Goal: Task Accomplishment & Management: Complete application form

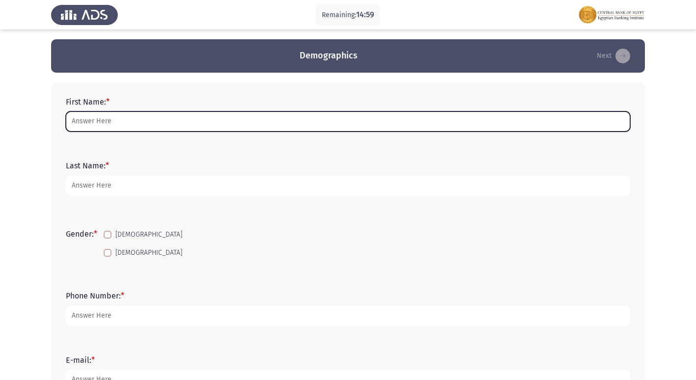
click at [80, 128] on input "First Name: *" at bounding box center [348, 122] width 565 height 20
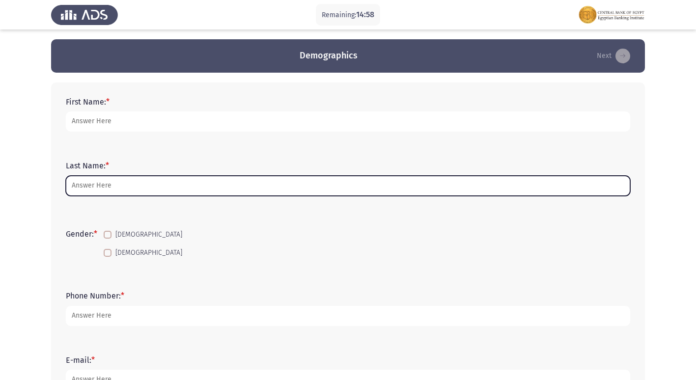
click at [82, 177] on input "Last Name: *" at bounding box center [348, 186] width 565 height 20
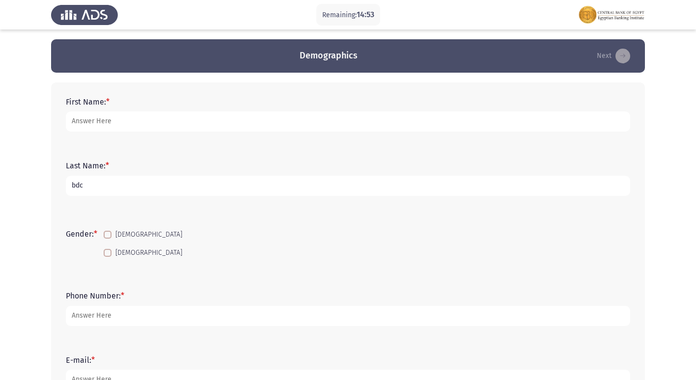
type input "bdc"
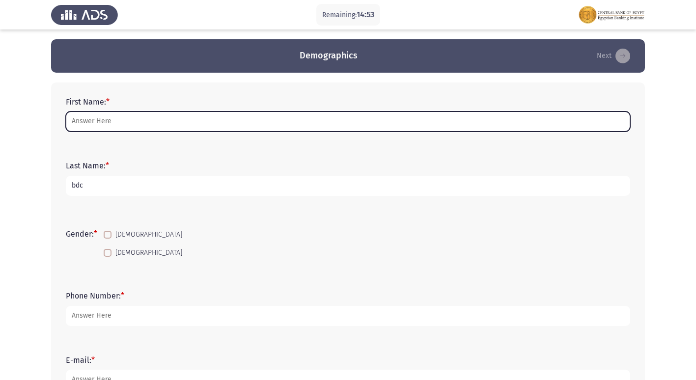
click at [171, 125] on input "First Name: *" at bounding box center [348, 122] width 565 height 20
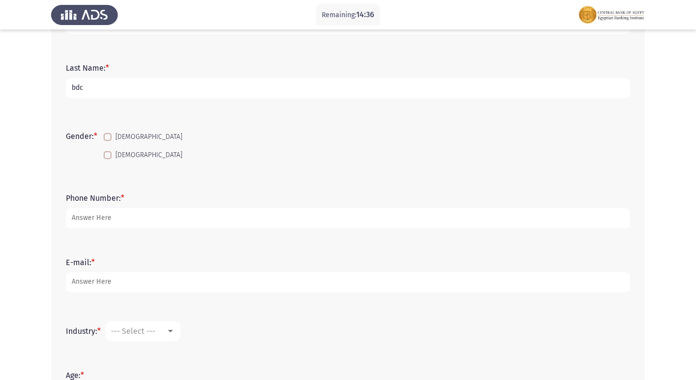
scroll to position [98, 0]
type input "[PERSON_NAME] [PERSON_NAME] [PERSON_NAME]"
click at [113, 142] on label "[DEMOGRAPHIC_DATA]" at bounding box center [143, 137] width 79 height 12
click at [108, 141] on input "[DEMOGRAPHIC_DATA]" at bounding box center [107, 141] width 0 height 0
checkbox input "true"
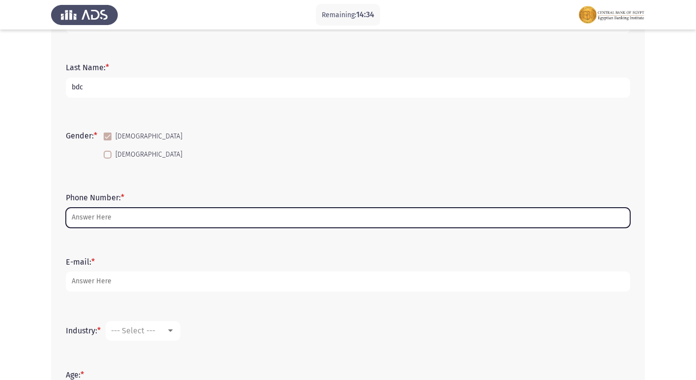
click at [111, 216] on input "Phone Number: *" at bounding box center [348, 218] width 565 height 20
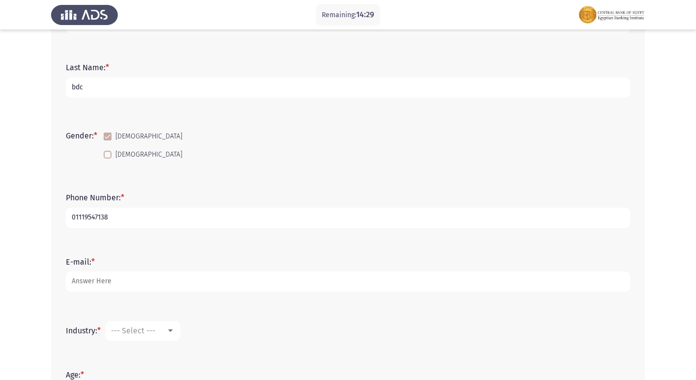
type input "01119547138"
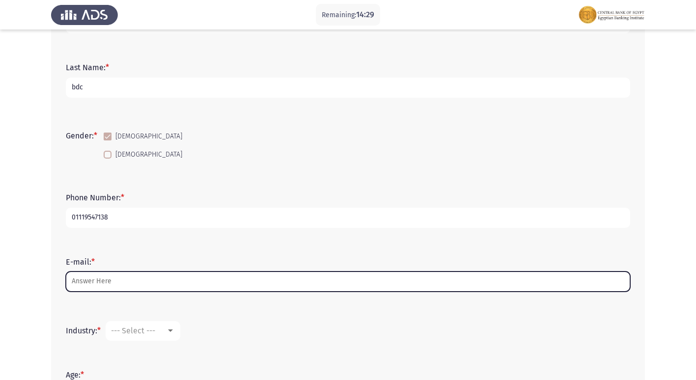
click at [166, 276] on input "E-mail: *" at bounding box center [348, 282] width 565 height 20
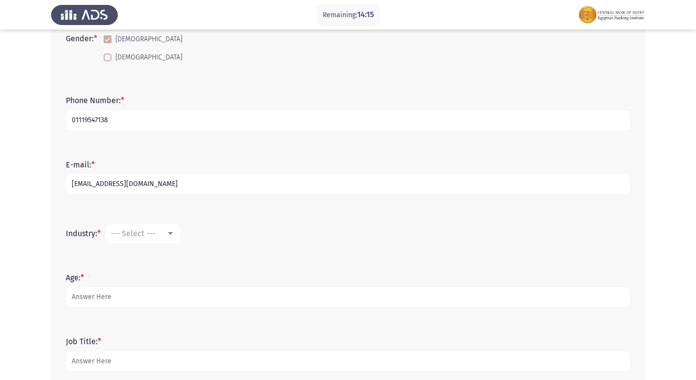
scroll to position [197, 0]
type input "[EMAIL_ADDRESS][DOMAIN_NAME]"
click at [153, 229] on span "--- Select ---" at bounding box center [133, 232] width 44 height 9
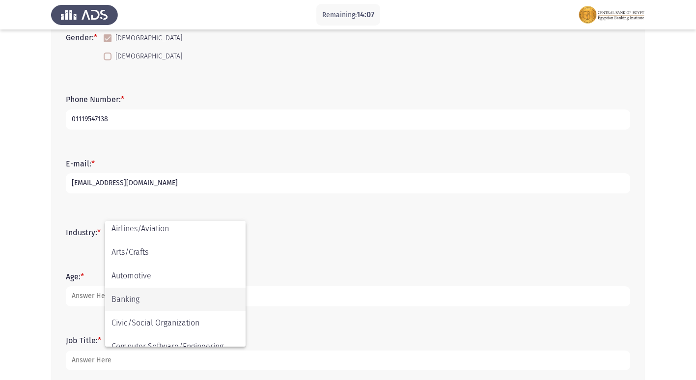
click at [142, 296] on span "Banking" at bounding box center [176, 300] width 128 height 24
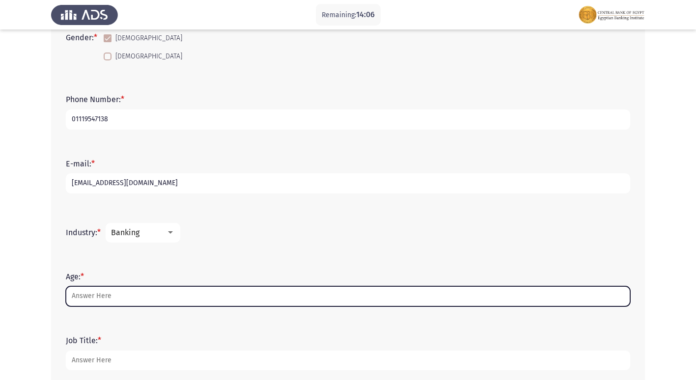
click at [109, 297] on input "Age: *" at bounding box center [348, 296] width 565 height 20
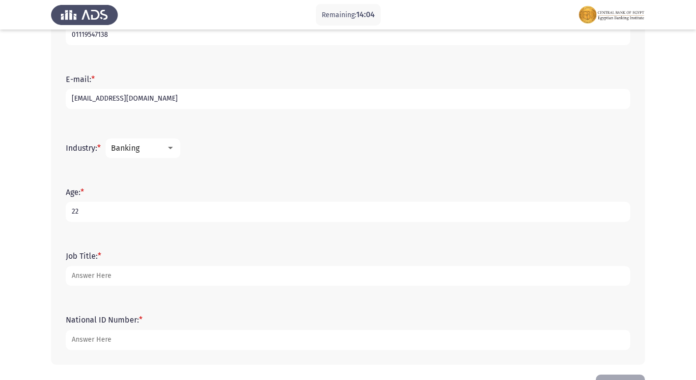
scroll to position [295, 0]
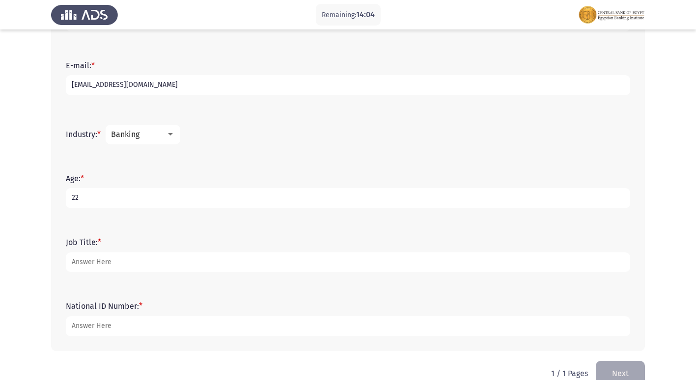
type input "22"
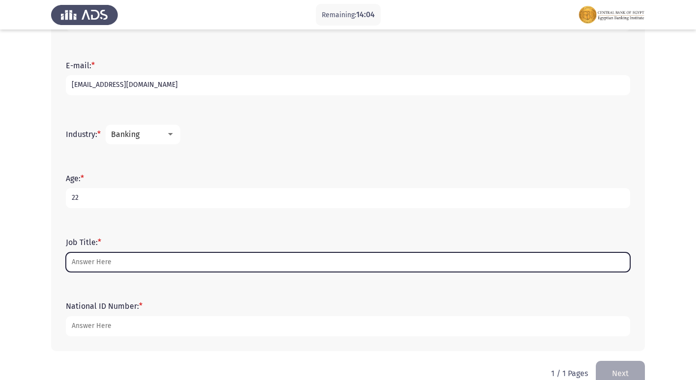
click at [98, 262] on input "Job Title: *" at bounding box center [348, 263] width 565 height 20
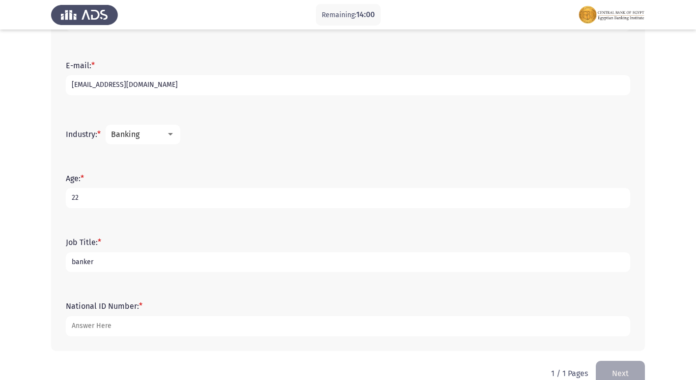
type input "banker"
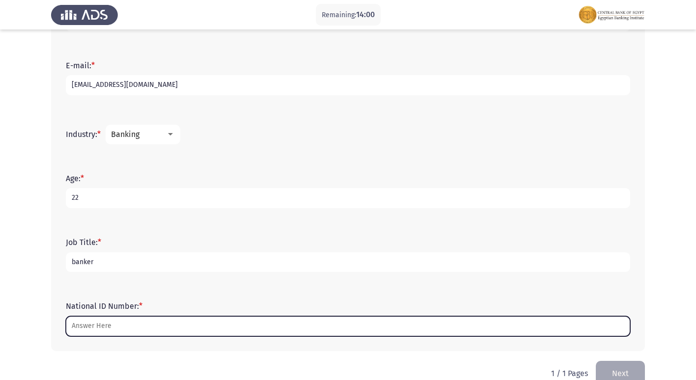
click at [156, 324] on input "National ID Number: *" at bounding box center [348, 326] width 565 height 20
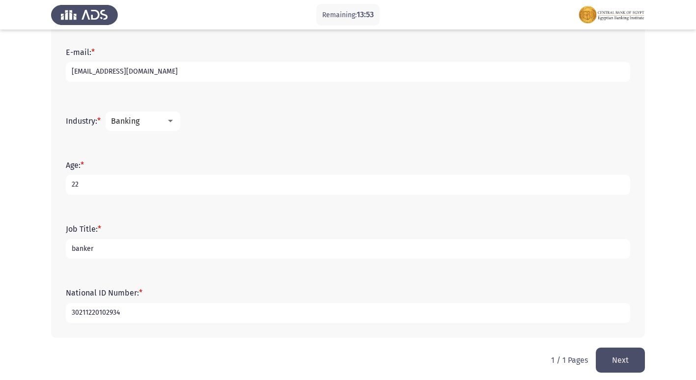
scroll to position [315, 0]
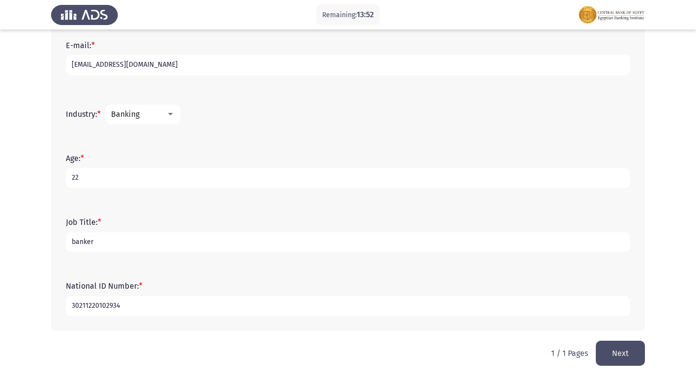
type input "30211220102934"
click at [618, 350] on button "Next" at bounding box center [620, 353] width 49 height 25
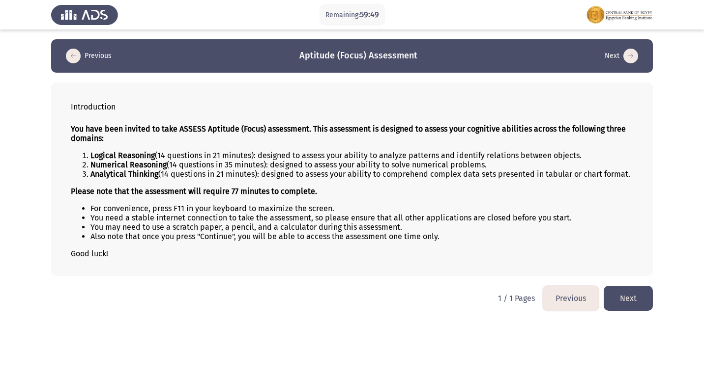
click at [623, 299] on button "Next" at bounding box center [627, 298] width 49 height 25
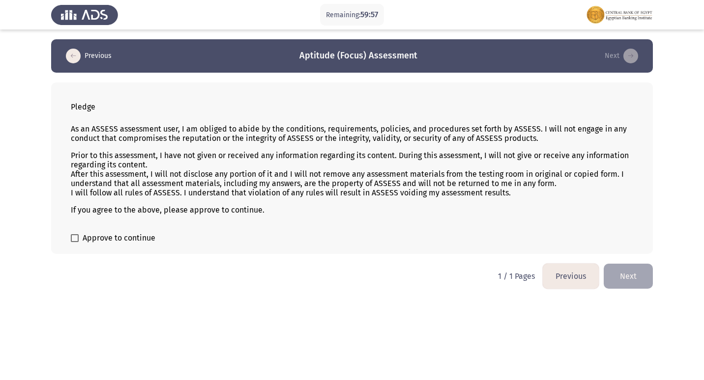
click at [78, 242] on label "Approve to continue" at bounding box center [113, 238] width 85 height 12
click at [75, 242] on input "Approve to continue" at bounding box center [74, 242] width 0 height 0
checkbox input "true"
click at [630, 266] on button "Next" at bounding box center [627, 276] width 49 height 25
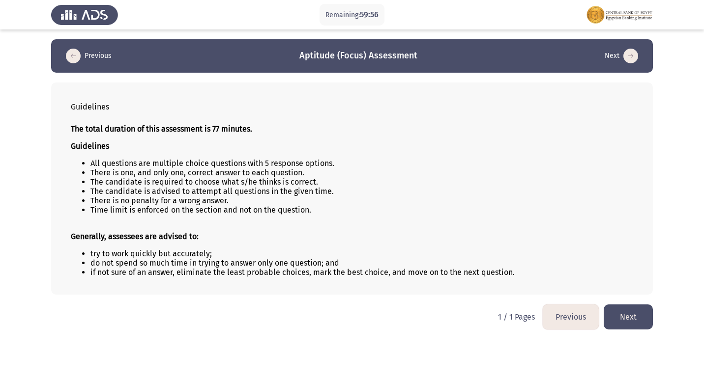
click at [631, 310] on button "Next" at bounding box center [627, 317] width 49 height 25
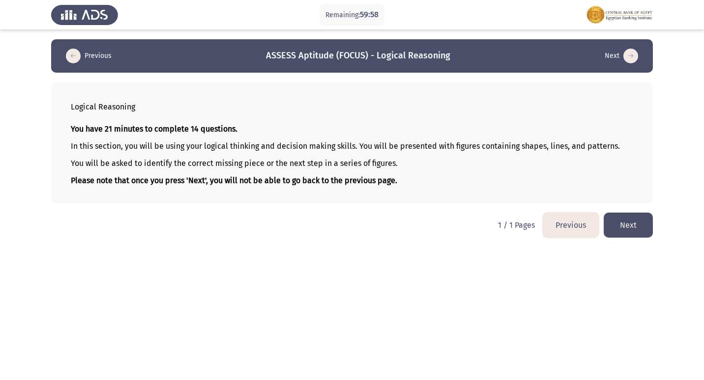
click at [629, 229] on button "Next" at bounding box center [627, 225] width 49 height 25
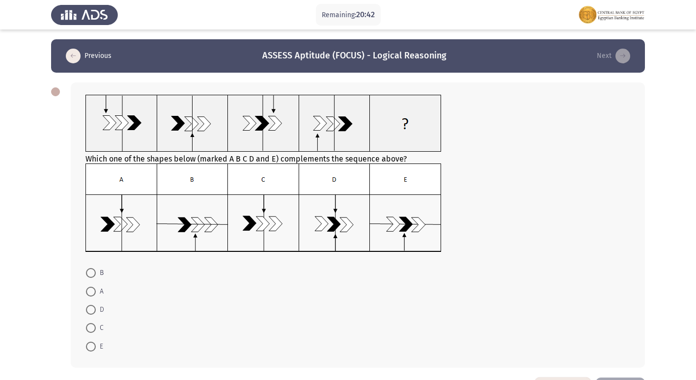
click at [95, 288] on span at bounding box center [91, 292] width 10 height 10
click at [95, 288] on input "A" at bounding box center [91, 292] width 10 height 10
radio input "true"
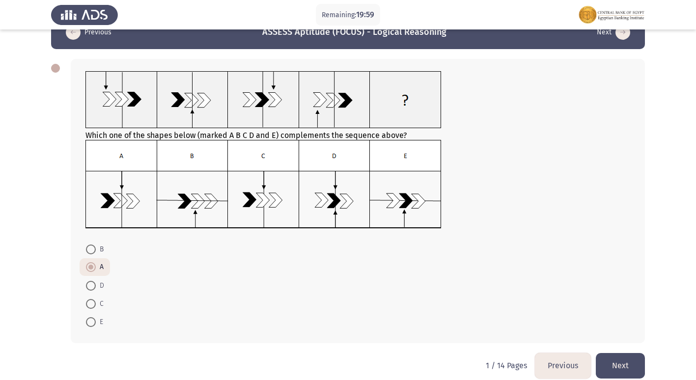
scroll to position [36, 0]
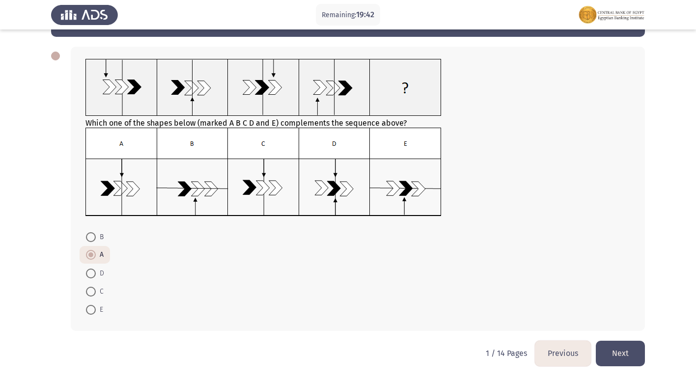
click at [629, 353] on button "Next" at bounding box center [620, 353] width 49 height 25
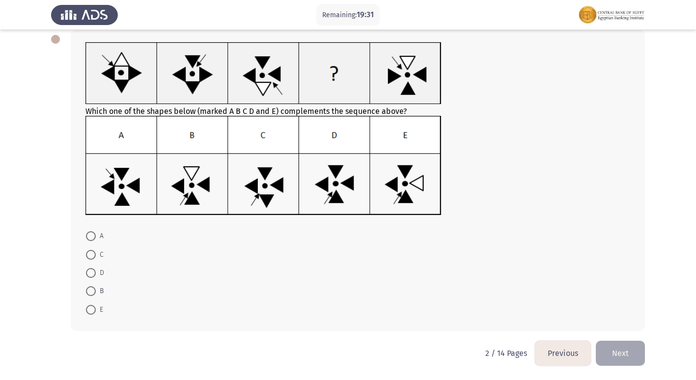
scroll to position [3, 0]
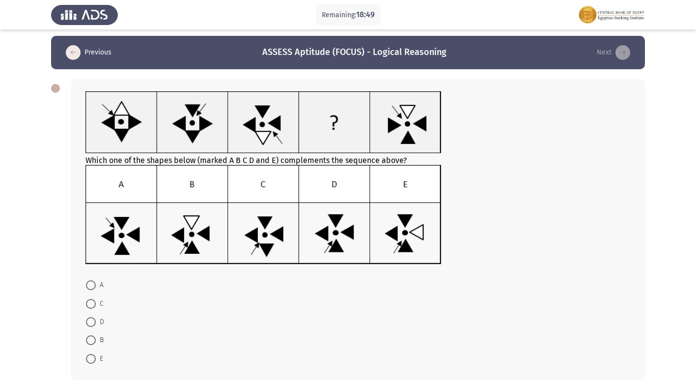
click at [267, 220] on img at bounding box center [263, 215] width 356 height 100
click at [91, 320] on span at bounding box center [91, 322] width 10 height 10
click at [91, 320] on input "D" at bounding box center [91, 322] width 10 height 10
radio input "true"
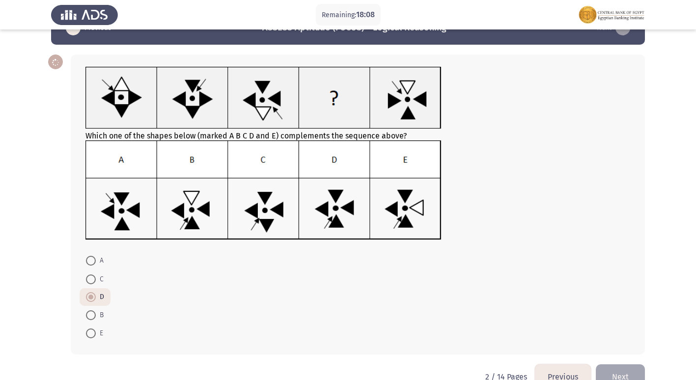
scroll to position [52, 0]
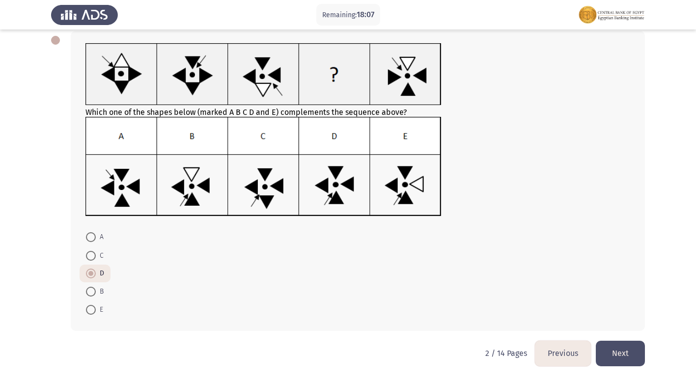
click at [635, 348] on button "Next" at bounding box center [620, 353] width 49 height 25
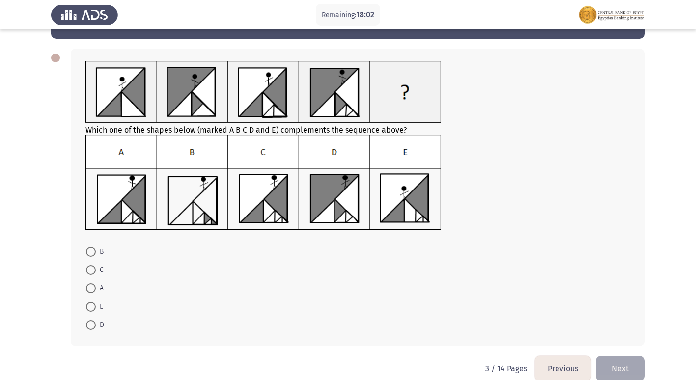
scroll to position [49, 0]
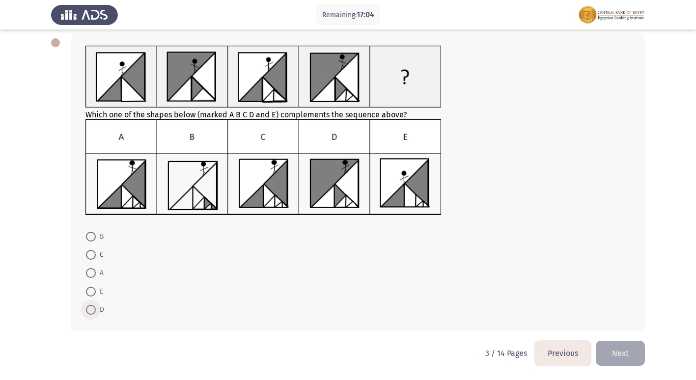
click at [94, 310] on span at bounding box center [91, 310] width 10 height 10
click at [94, 310] on input "D" at bounding box center [91, 310] width 10 height 10
radio input "true"
click at [631, 358] on button "Next" at bounding box center [620, 353] width 49 height 25
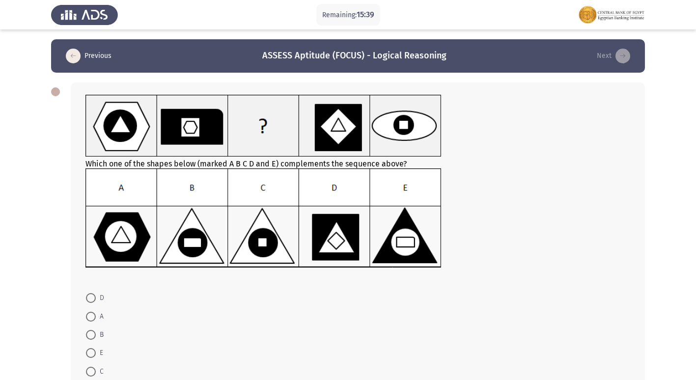
scroll to position [49, 0]
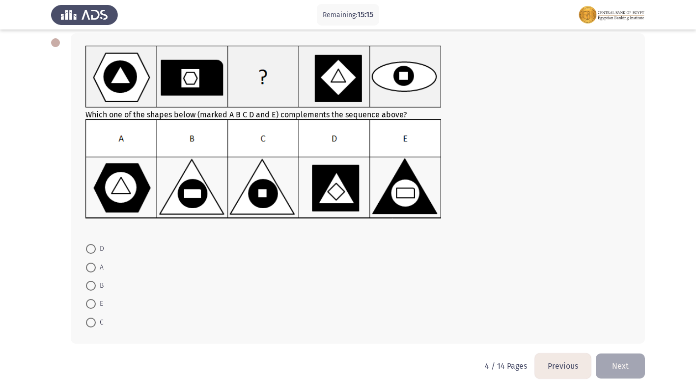
click at [90, 309] on span at bounding box center [91, 304] width 10 height 10
click at [90, 309] on input "E" at bounding box center [91, 304] width 10 height 10
radio input "true"
click at [616, 368] on button "Next" at bounding box center [620, 365] width 49 height 25
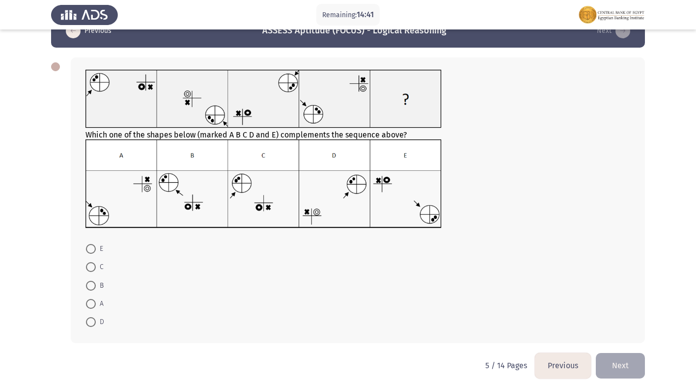
scroll to position [37, 0]
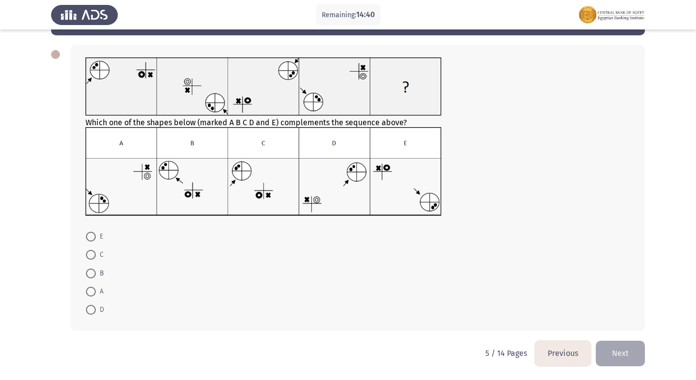
click at [619, 353] on button "Next" at bounding box center [620, 353] width 49 height 25
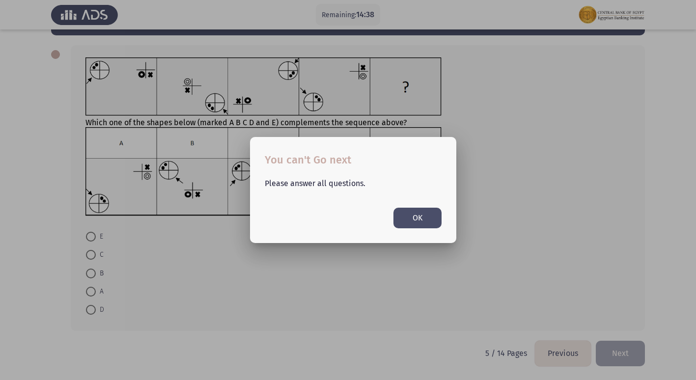
click at [415, 208] on button "OK" at bounding box center [418, 218] width 48 height 20
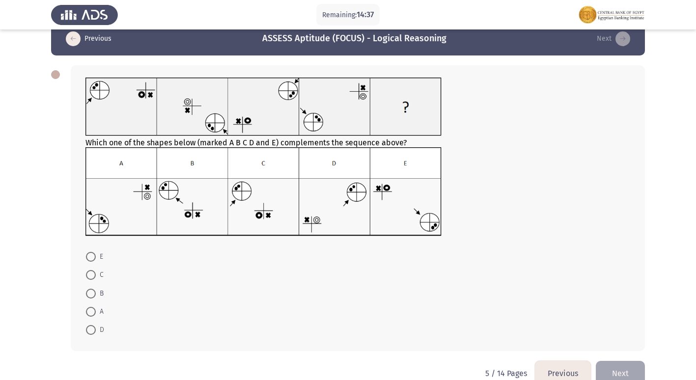
scroll to position [0, 0]
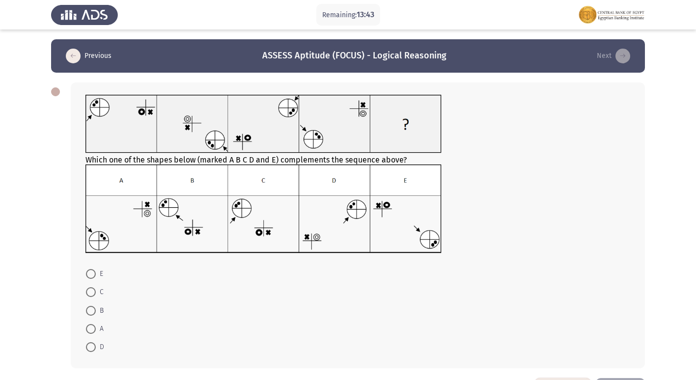
click at [93, 288] on span at bounding box center [91, 292] width 10 height 10
click at [93, 288] on input "C" at bounding box center [91, 292] width 10 height 10
radio input "true"
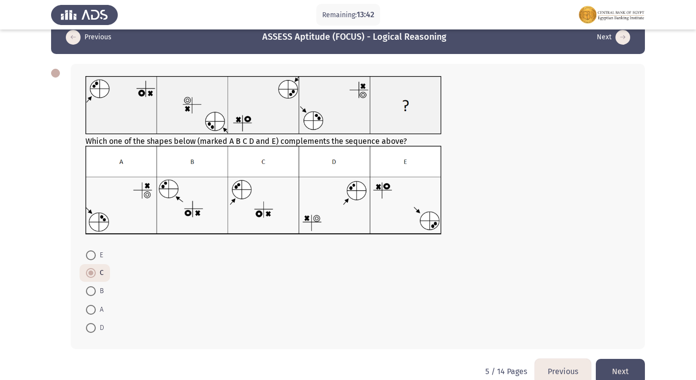
scroll to position [37, 0]
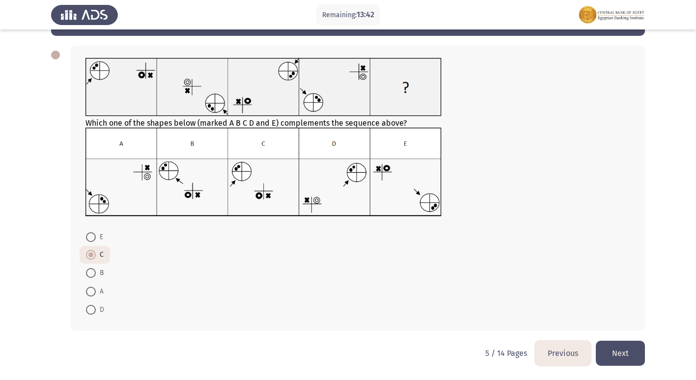
click at [618, 353] on button "Next" at bounding box center [620, 353] width 49 height 25
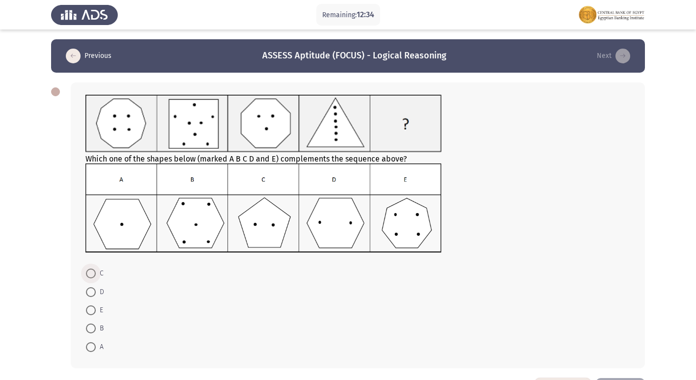
click at [94, 273] on span at bounding box center [91, 274] width 10 height 10
click at [94, 273] on input "C" at bounding box center [91, 274] width 10 height 10
radio input "true"
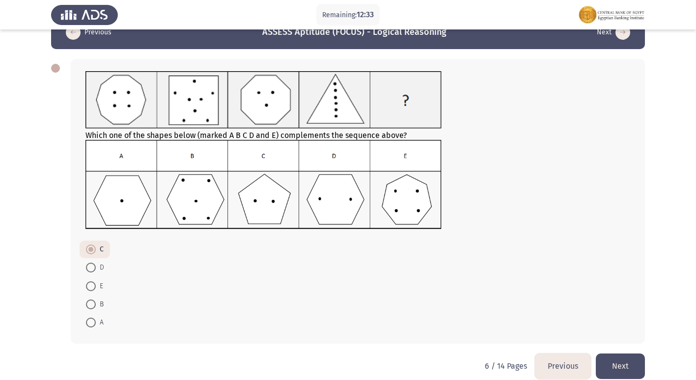
scroll to position [36, 0]
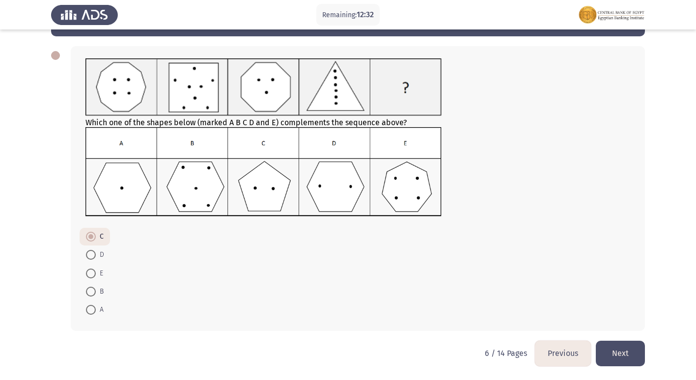
click at [632, 350] on button "Next" at bounding box center [620, 353] width 49 height 25
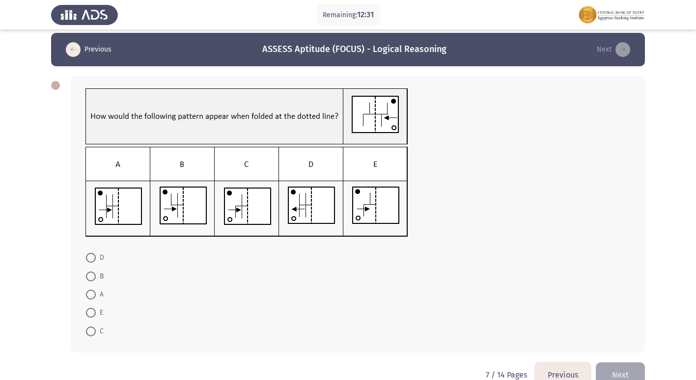
scroll to position [28, 0]
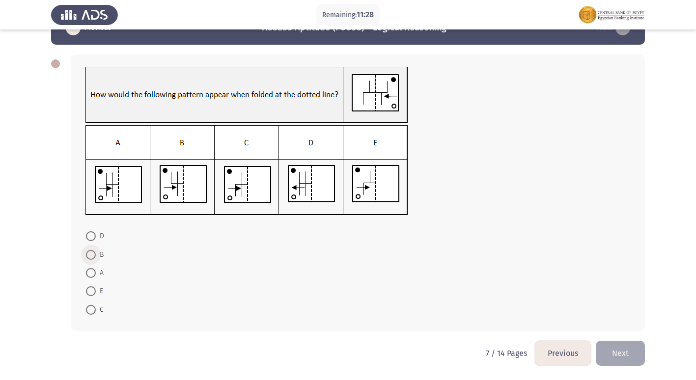
click at [92, 258] on span at bounding box center [91, 255] width 10 height 10
click at [92, 258] on input "B" at bounding box center [91, 255] width 10 height 10
radio input "true"
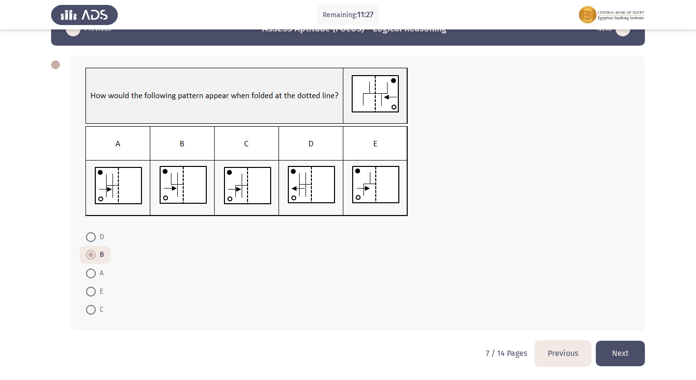
click at [627, 358] on button "Next" at bounding box center [620, 353] width 49 height 25
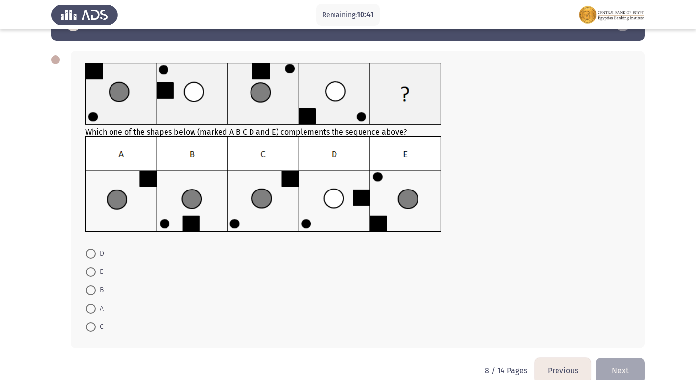
scroll to position [49, 0]
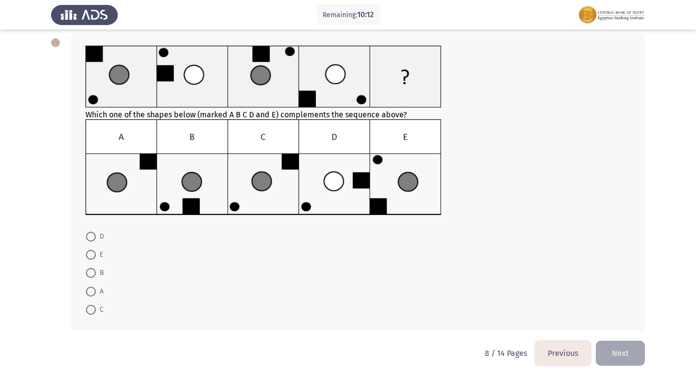
click at [95, 318] on mat-radio-button "C" at bounding box center [95, 310] width 30 height 18
click at [92, 311] on span at bounding box center [91, 310] width 10 height 10
click at [92, 311] on input "C" at bounding box center [91, 310] width 10 height 10
radio input "true"
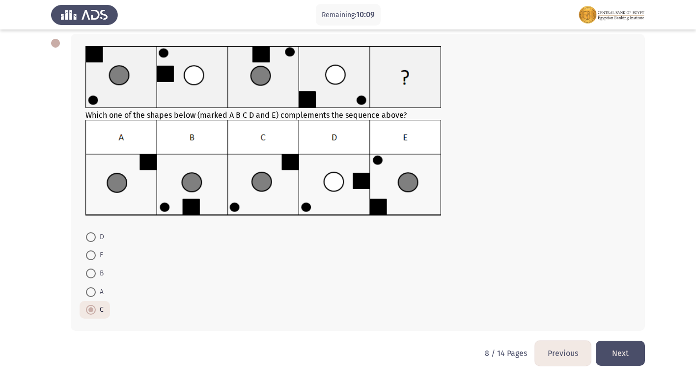
click at [638, 349] on button "Next" at bounding box center [620, 353] width 49 height 25
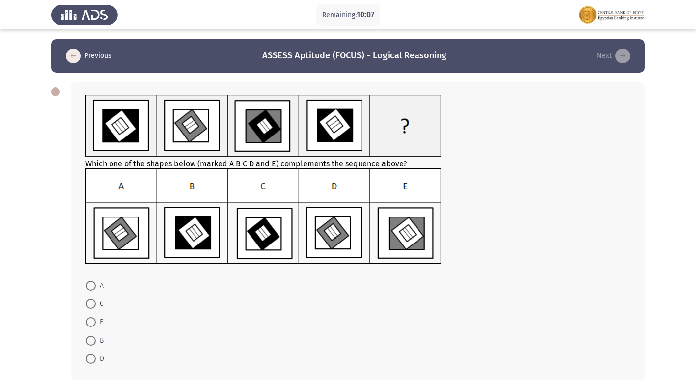
scroll to position [49, 0]
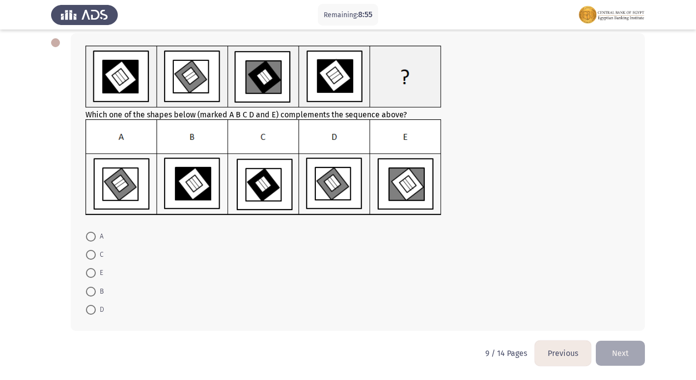
click at [85, 237] on mat-radio-button "A" at bounding box center [95, 236] width 30 height 18
click at [87, 238] on span at bounding box center [91, 237] width 10 height 10
click at [87, 238] on input "A" at bounding box center [91, 237] width 10 height 10
radio input "true"
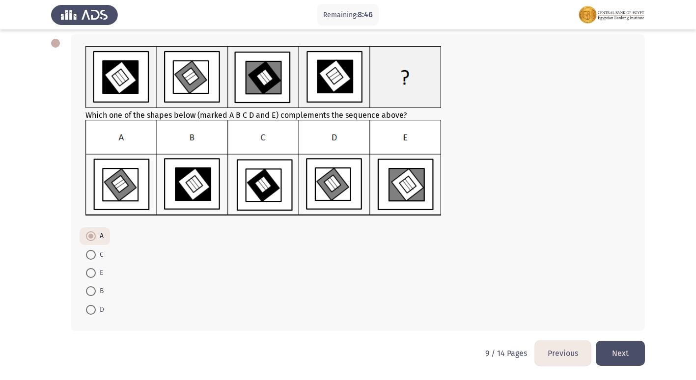
click at [85, 271] on mat-radio-button "E" at bounding box center [95, 273] width 30 height 18
click at [96, 268] on span "E" at bounding box center [99, 273] width 7 height 12
click at [96, 268] on input "E" at bounding box center [91, 273] width 10 height 10
radio input "true"
click at [622, 347] on button "Next" at bounding box center [620, 353] width 49 height 25
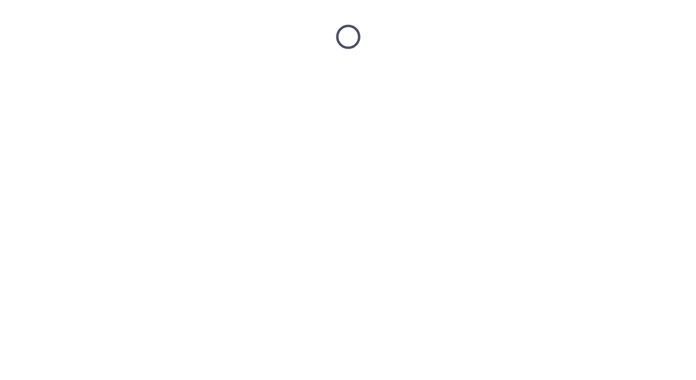
scroll to position [0, 0]
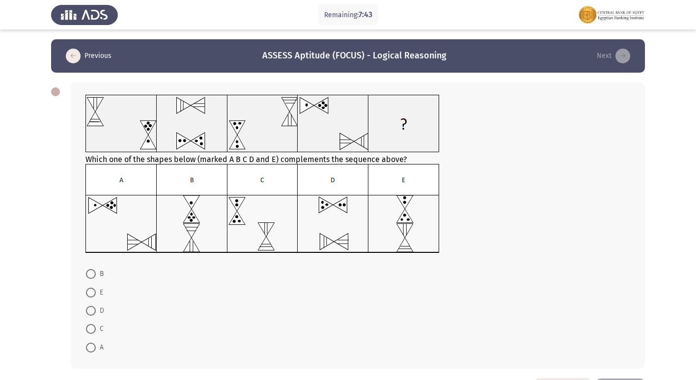
click at [89, 276] on span at bounding box center [91, 274] width 10 height 10
click at [89, 276] on input "B" at bounding box center [91, 274] width 10 height 10
radio input "true"
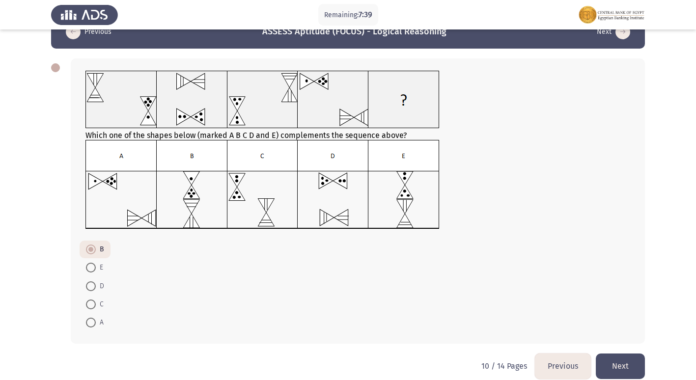
scroll to position [37, 0]
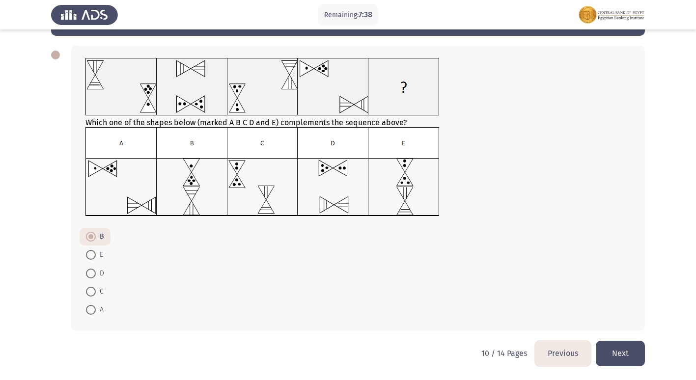
click at [631, 347] on button "Next" at bounding box center [620, 353] width 49 height 25
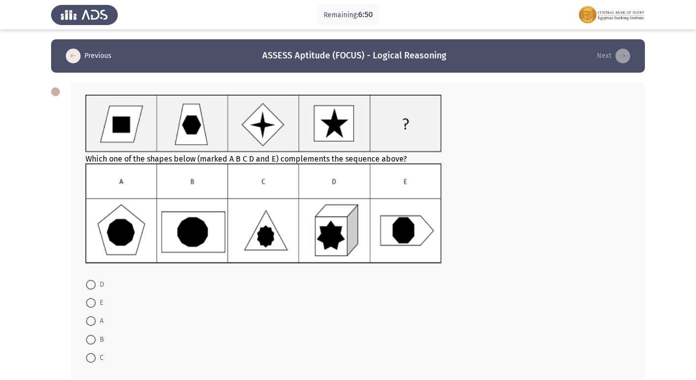
click at [95, 306] on span at bounding box center [91, 303] width 10 height 10
click at [95, 306] on input "E" at bounding box center [91, 303] width 10 height 10
radio input "true"
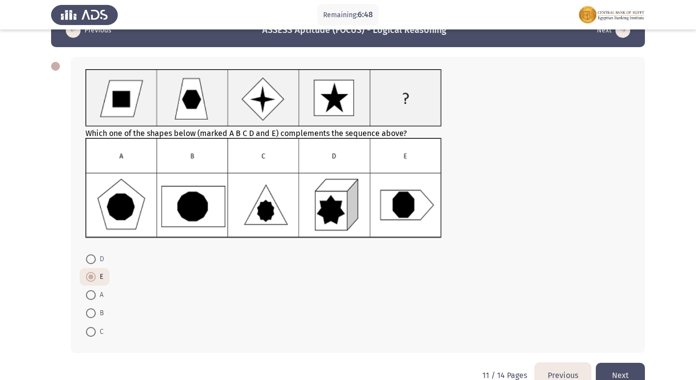
scroll to position [48, 0]
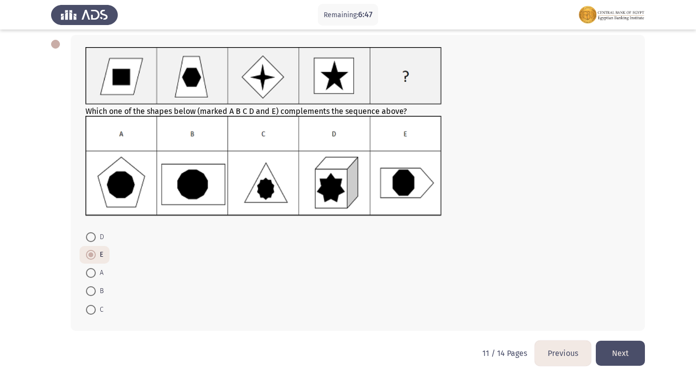
click at [626, 343] on button "Next" at bounding box center [620, 353] width 49 height 25
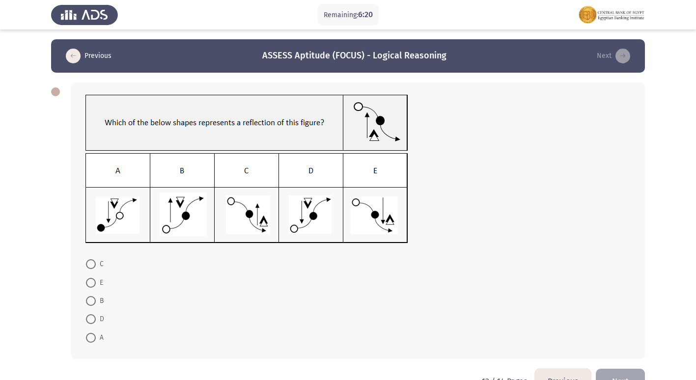
click at [89, 306] on span at bounding box center [91, 301] width 10 height 10
click at [89, 306] on input "B" at bounding box center [91, 301] width 10 height 10
radio input "true"
click at [631, 377] on button "Next" at bounding box center [620, 380] width 49 height 25
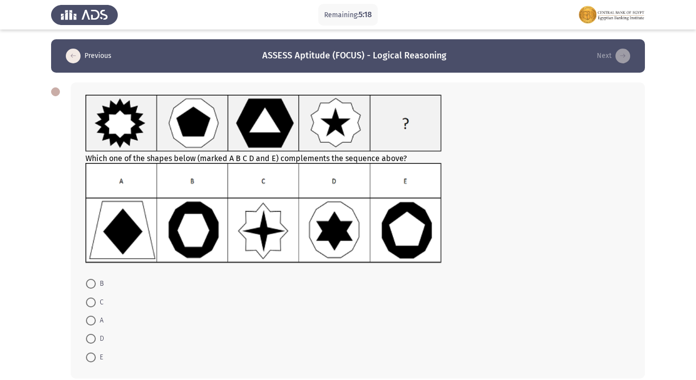
click at [90, 342] on span at bounding box center [91, 339] width 10 height 10
click at [90, 342] on input "D" at bounding box center [91, 339] width 10 height 10
radio input "true"
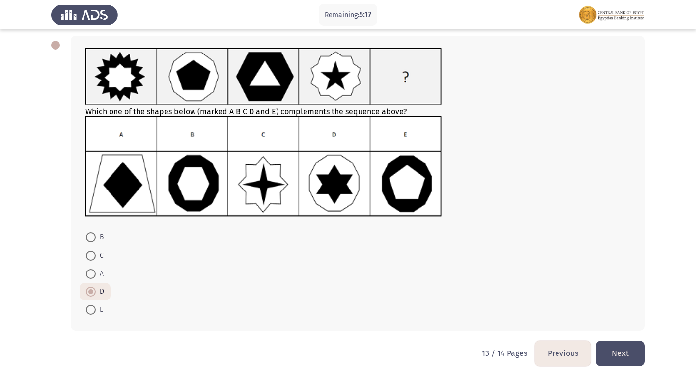
click at [621, 357] on button "Next" at bounding box center [620, 353] width 49 height 25
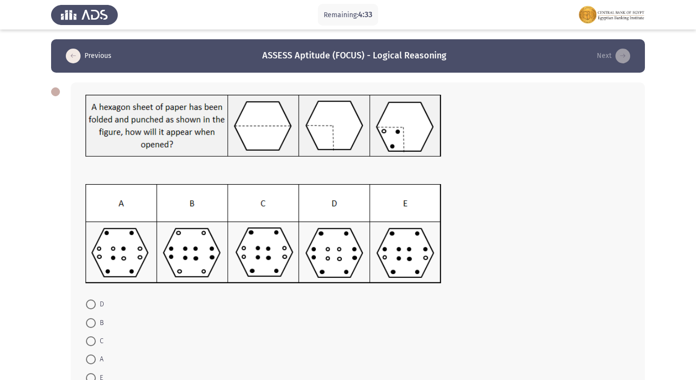
scroll to position [49, 0]
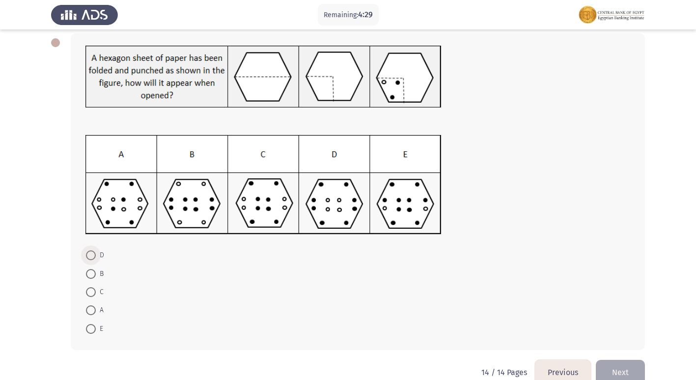
click at [94, 251] on span at bounding box center [91, 256] width 10 height 10
click at [94, 251] on input "D" at bounding box center [91, 256] width 10 height 10
radio input "true"
drag, startPoint x: 606, startPoint y: 362, endPoint x: 591, endPoint y: 355, distance: 16.7
click at [606, 362] on button "Next" at bounding box center [620, 371] width 49 height 25
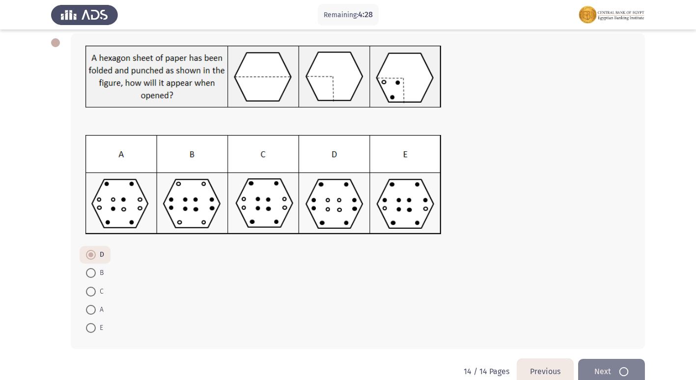
scroll to position [0, 0]
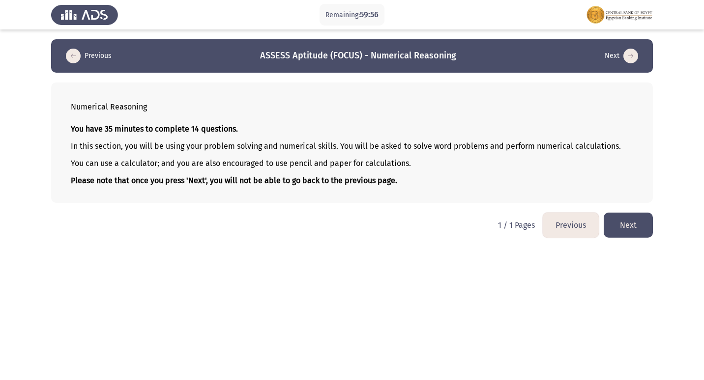
click at [611, 220] on button "Next" at bounding box center [627, 225] width 49 height 25
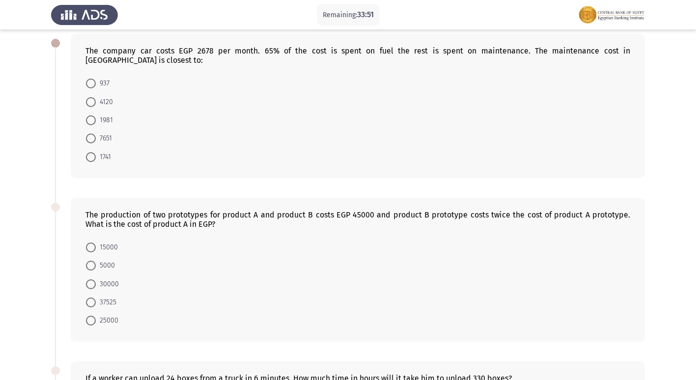
scroll to position [49, 0]
click at [92, 78] on span at bounding box center [91, 83] width 10 height 10
click at [92, 78] on input "937" at bounding box center [91, 83] width 10 height 10
radio input "true"
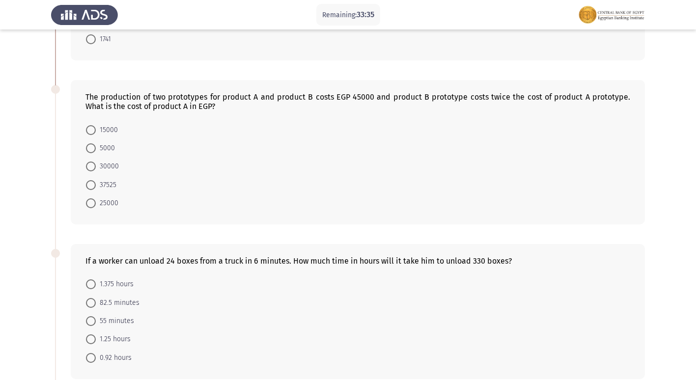
scroll to position [197, 0]
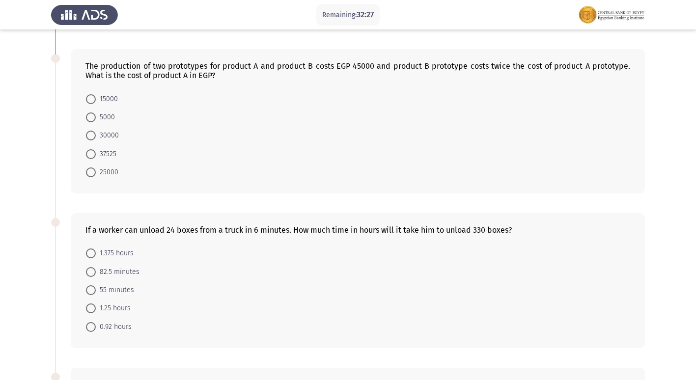
click at [94, 267] on span at bounding box center [91, 272] width 10 height 10
click at [94, 267] on input "82.5 minutes" at bounding box center [91, 272] width 10 height 10
radio input "true"
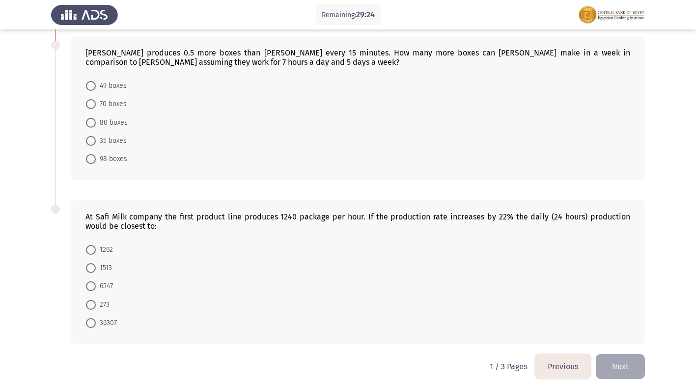
scroll to position [532, 0]
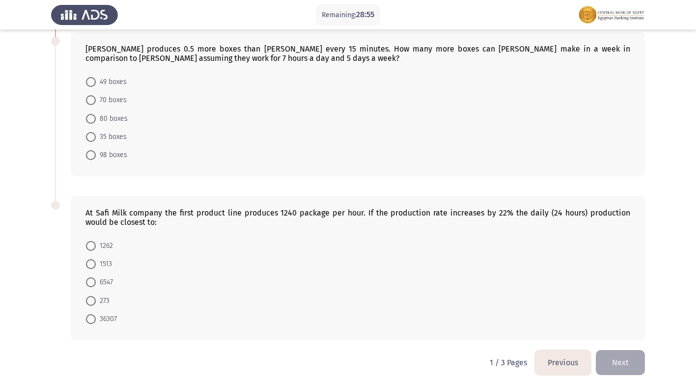
click at [90, 259] on span at bounding box center [91, 264] width 10 height 10
click at [90, 259] on input "1513" at bounding box center [91, 264] width 10 height 10
radio input "true"
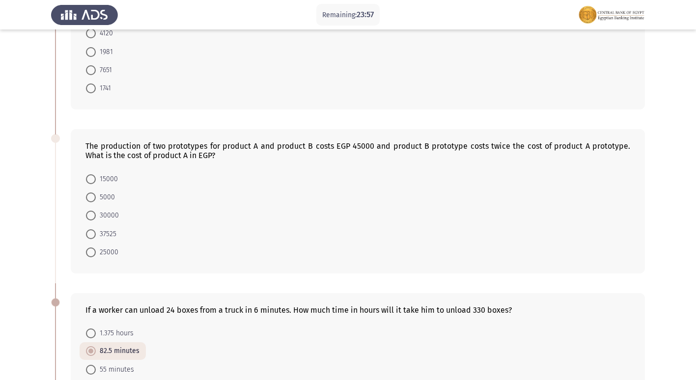
scroll to position [89, 0]
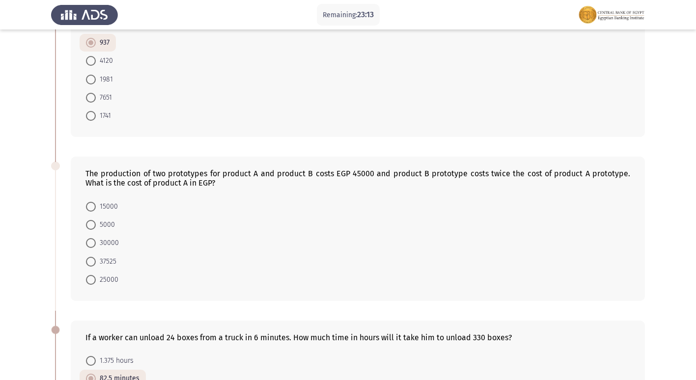
click at [95, 201] on label "15000" at bounding box center [102, 207] width 32 height 12
click at [95, 202] on input "15000" at bounding box center [91, 207] width 10 height 10
radio input "true"
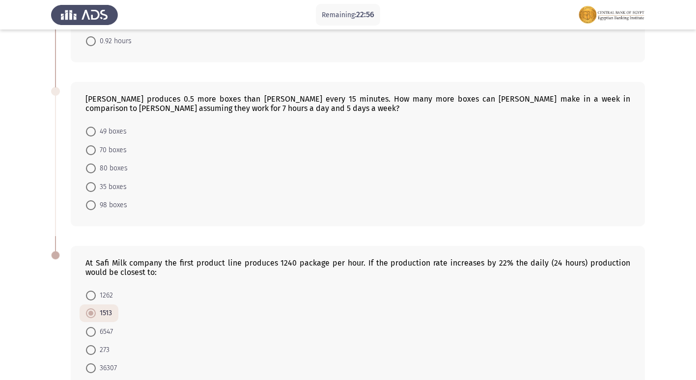
scroll to position [432, 0]
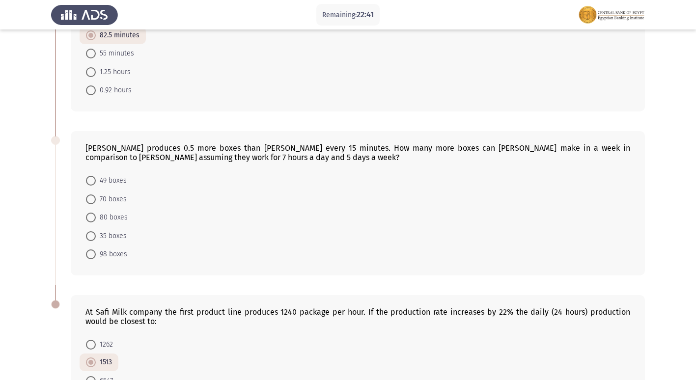
click at [89, 231] on span at bounding box center [91, 236] width 10 height 10
click at [89, 231] on input "35 boxes" at bounding box center [91, 236] width 10 height 10
radio input "true"
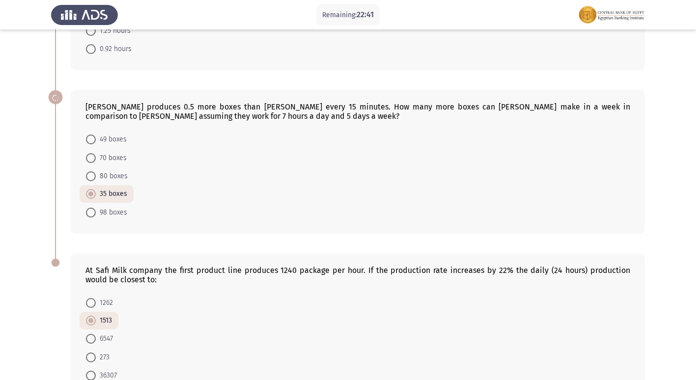
scroll to position [530, 0]
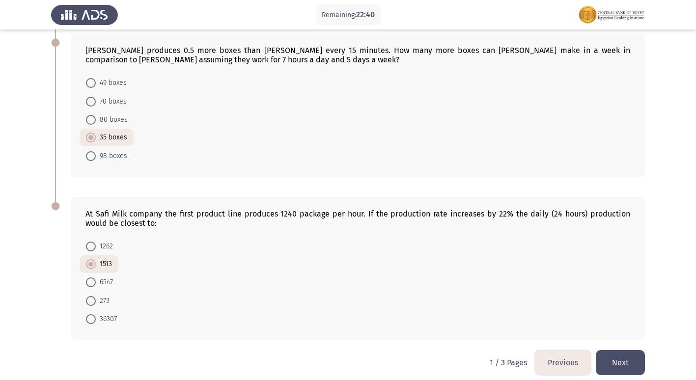
click at [633, 360] on button "Next" at bounding box center [620, 362] width 49 height 25
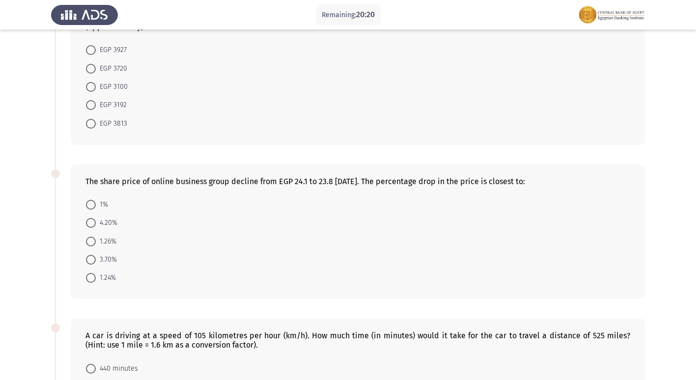
scroll to position [98, 0]
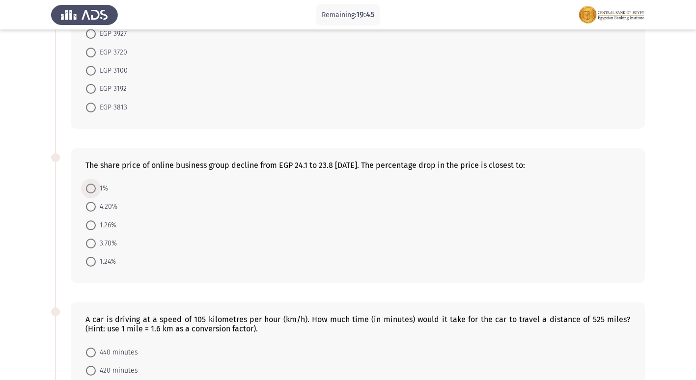
click at [91, 185] on span at bounding box center [91, 189] width 10 height 10
click at [91, 185] on input "1%" at bounding box center [91, 189] width 10 height 10
radio input "true"
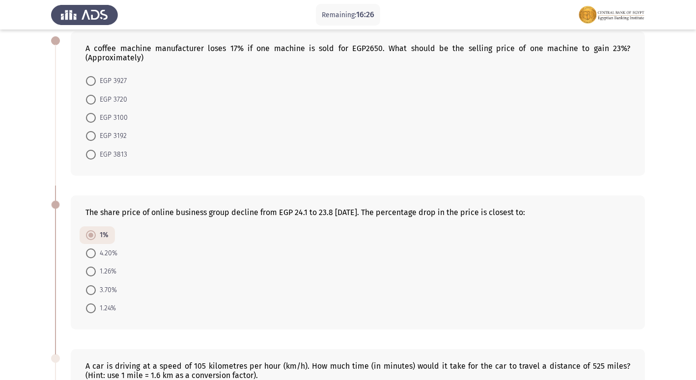
scroll to position [50, 0]
click at [92, 79] on span at bounding box center [91, 82] width 10 height 10
click at [92, 79] on input "EGP 3927" at bounding box center [91, 82] width 10 height 10
radio input "true"
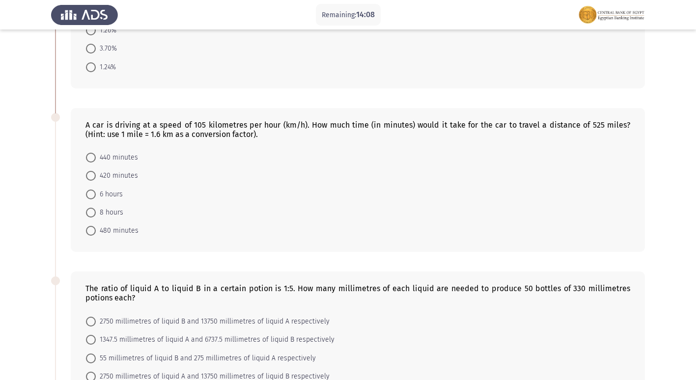
scroll to position [296, 0]
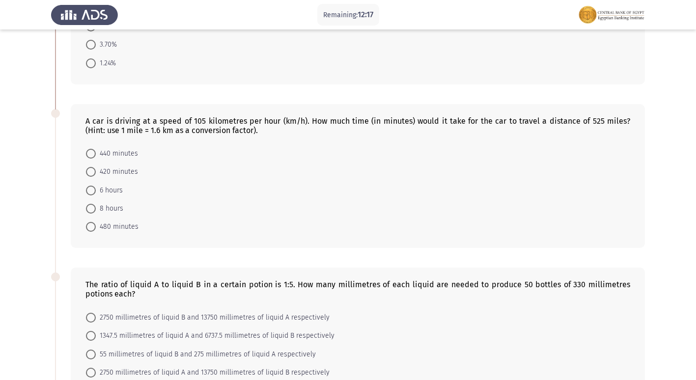
click at [95, 172] on span at bounding box center [91, 172] width 10 height 10
click at [95, 172] on input "420 minutes" at bounding box center [91, 172] width 10 height 10
radio input "true"
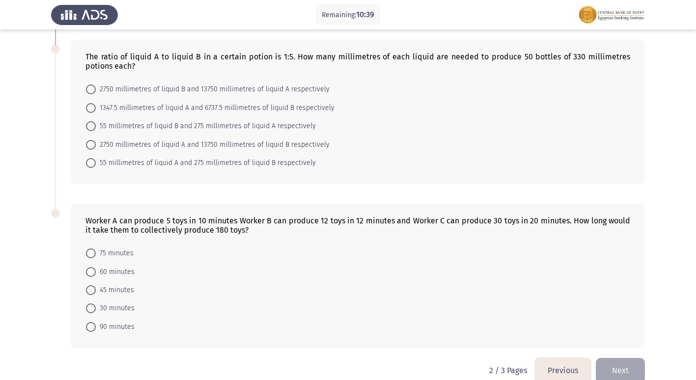
scroll to position [541, 0]
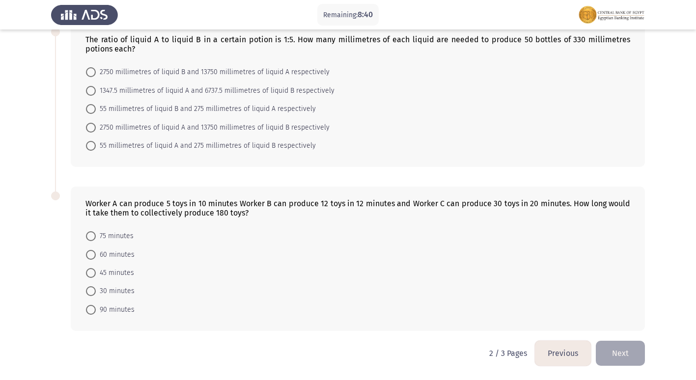
click at [103, 309] on span "90 minutes" at bounding box center [115, 310] width 39 height 12
click at [96, 309] on input "90 minutes" at bounding box center [91, 310] width 10 height 10
radio input "true"
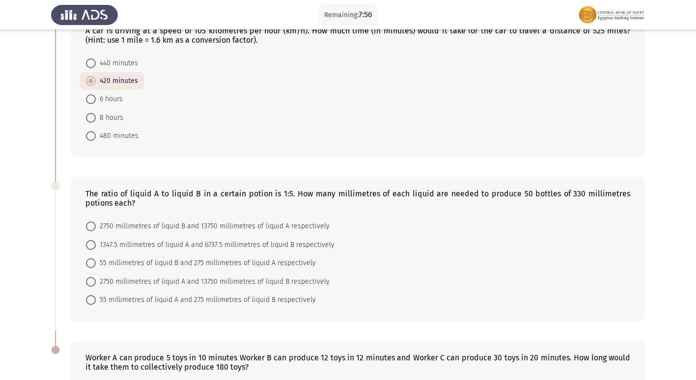
scroll to position [392, 0]
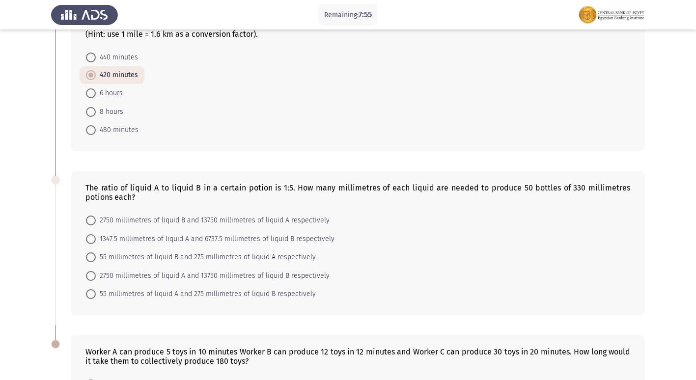
click at [89, 243] on span at bounding box center [91, 239] width 10 height 10
click at [89, 243] on input "1347.5 millimetres of liquid A and 6737.5 millimetres of liquid B respectively" at bounding box center [91, 239] width 10 height 10
radio input "true"
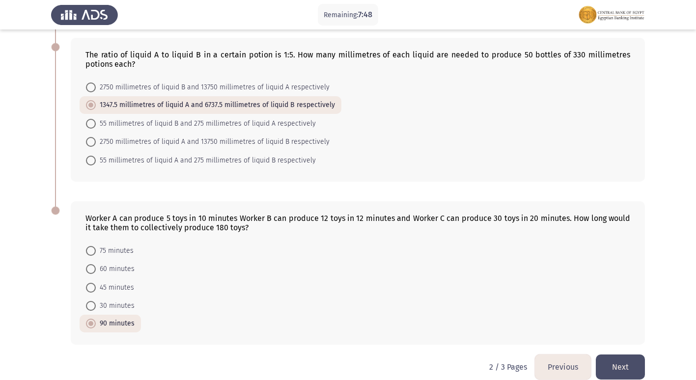
scroll to position [539, 0]
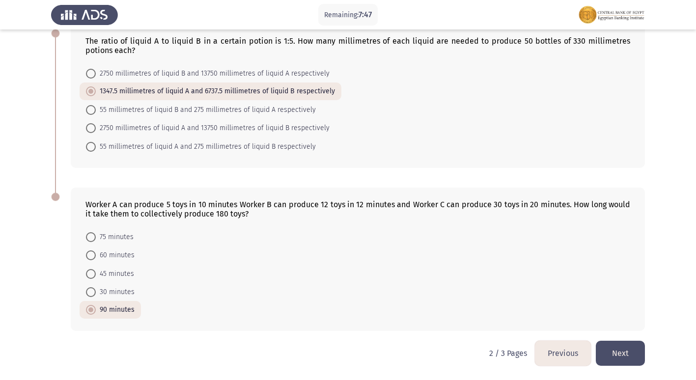
click at [612, 345] on button "Next" at bounding box center [620, 353] width 49 height 25
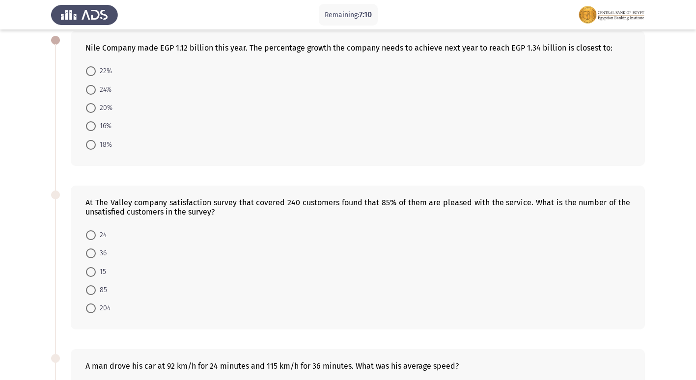
scroll to position [74, 0]
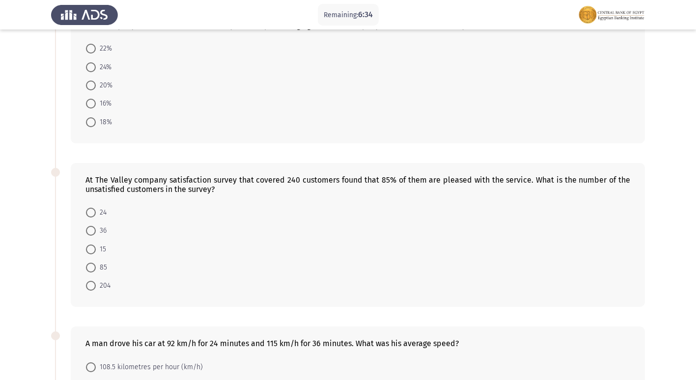
click at [88, 231] on span at bounding box center [91, 231] width 10 height 10
click at [88, 231] on input "36" at bounding box center [91, 231] width 10 height 10
radio input "true"
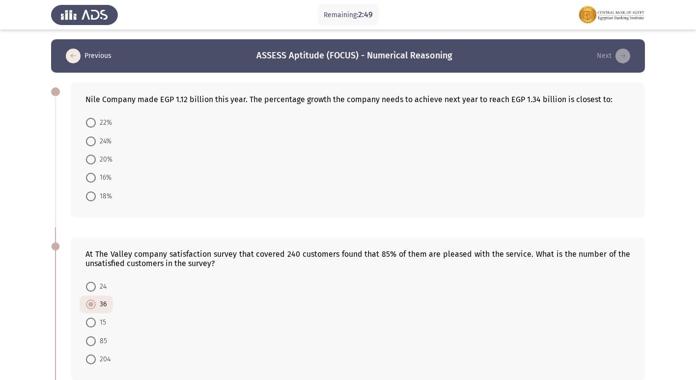
scroll to position [49, 0]
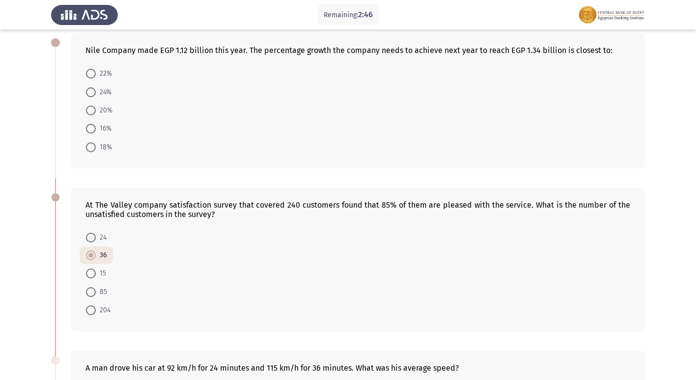
drag, startPoint x: 93, startPoint y: 49, endPoint x: 148, endPoint y: 51, distance: 54.6
click at [148, 51] on div "Nile Company made EGP 1.12 billion this year. The percentage growth the company…" at bounding box center [357, 50] width 545 height 9
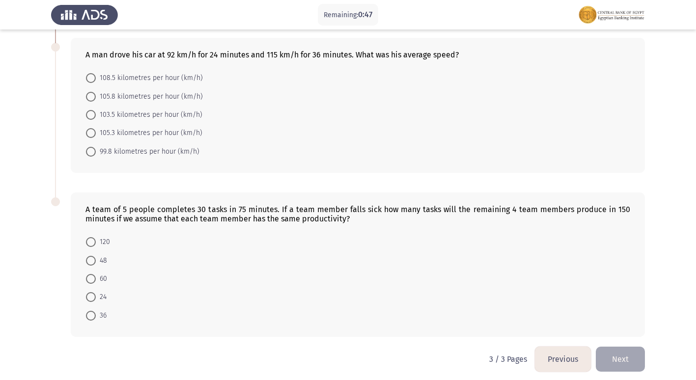
scroll to position [369, 0]
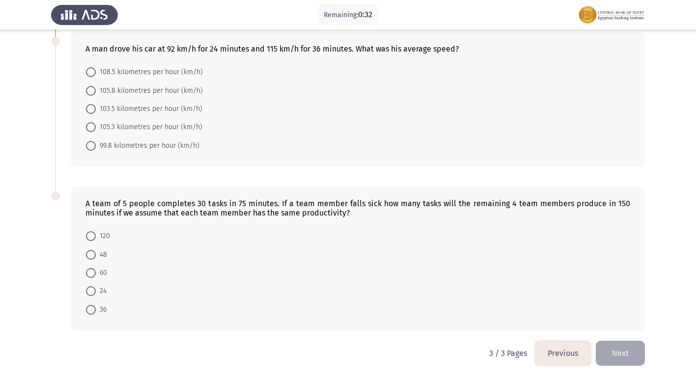
click at [96, 292] on span "24" at bounding box center [101, 291] width 11 height 12
click at [96, 292] on input "24" at bounding box center [91, 291] width 10 height 10
radio input "true"
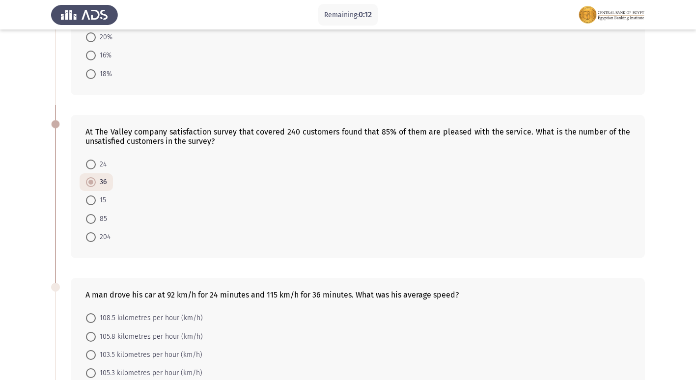
scroll to position [0, 0]
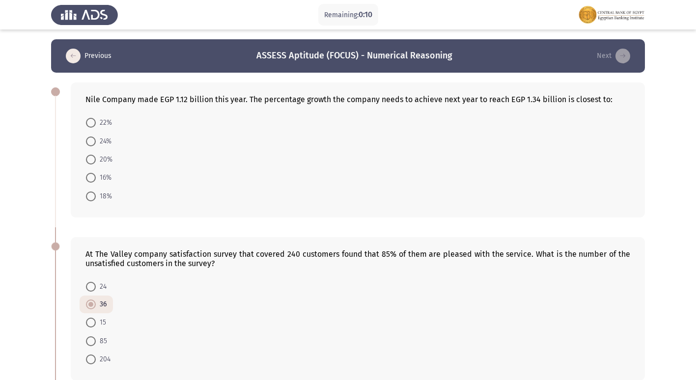
click at [89, 177] on span at bounding box center [91, 178] width 10 height 10
click at [89, 177] on input "16%" at bounding box center [91, 178] width 10 height 10
radio input "true"
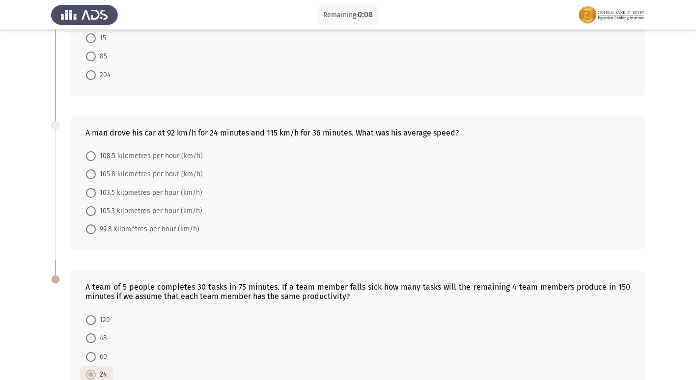
scroll to position [269, 0]
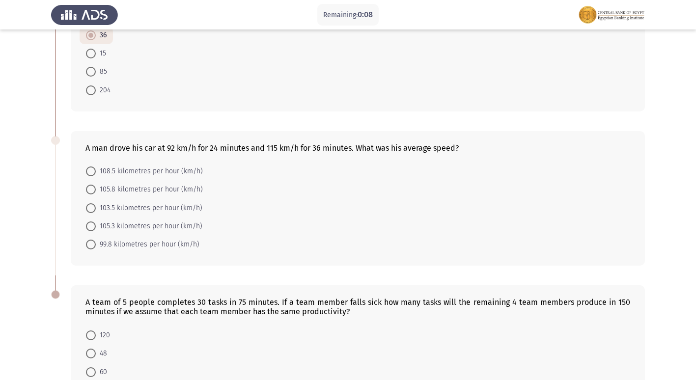
click at [90, 208] on span at bounding box center [91, 208] width 10 height 10
click at [90, 208] on input "103.5 kilometres per hour (km/h)" at bounding box center [91, 208] width 10 height 10
radio input "true"
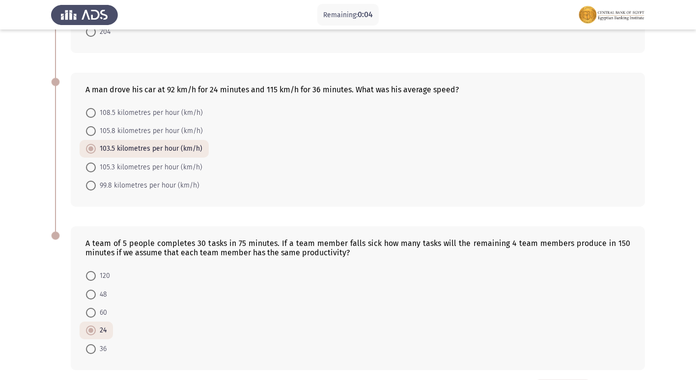
scroll to position [367, 0]
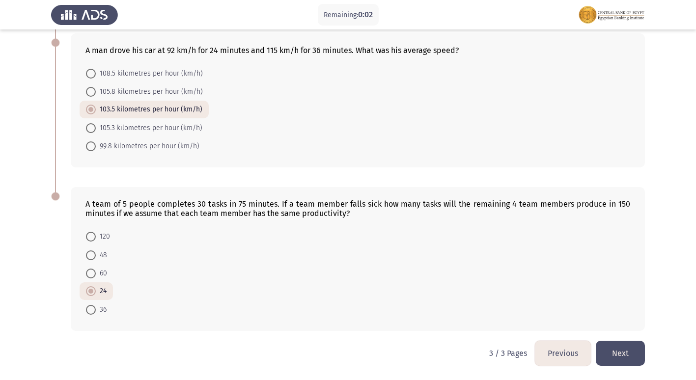
click at [622, 351] on button "Next" at bounding box center [620, 353] width 49 height 25
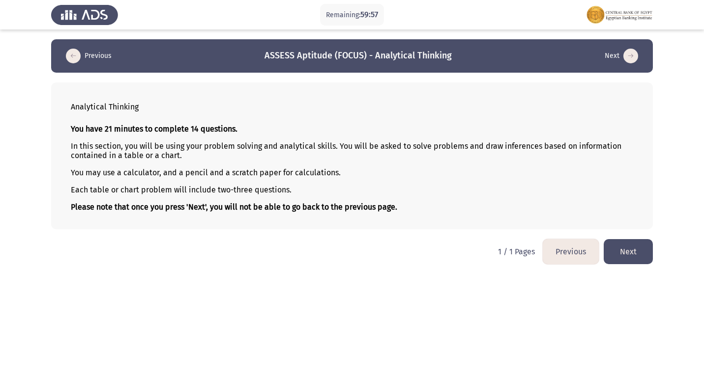
click at [620, 246] on button "Next" at bounding box center [627, 251] width 49 height 25
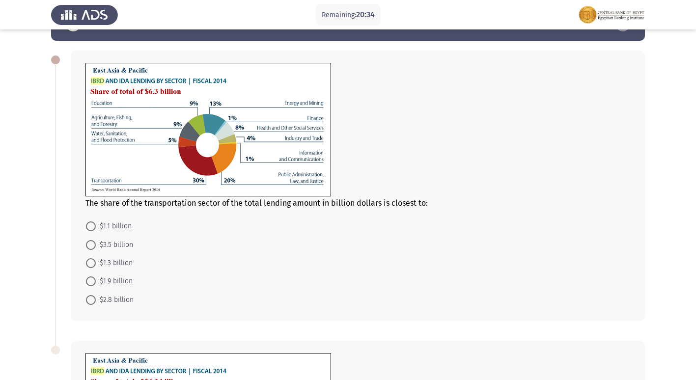
scroll to position [49, 0]
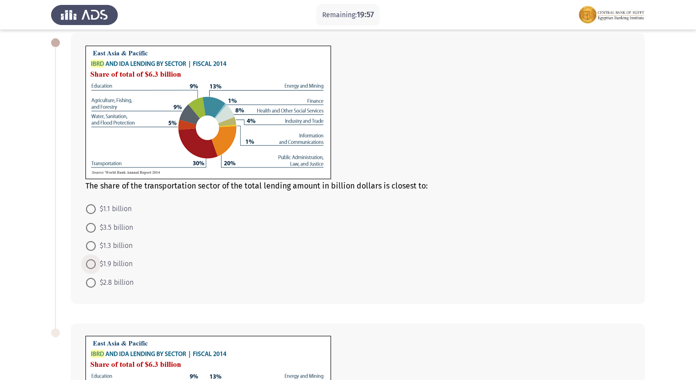
click at [96, 265] on span "$1.9 billion" at bounding box center [114, 264] width 37 height 12
click at [96, 265] on input "$1.9 billion" at bounding box center [91, 264] width 10 height 10
radio input "true"
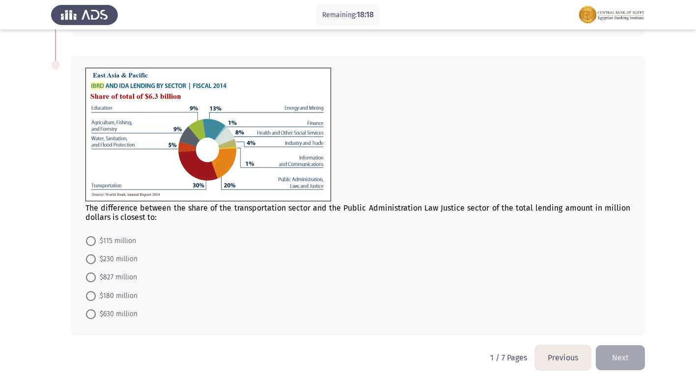
scroll to position [321, 0]
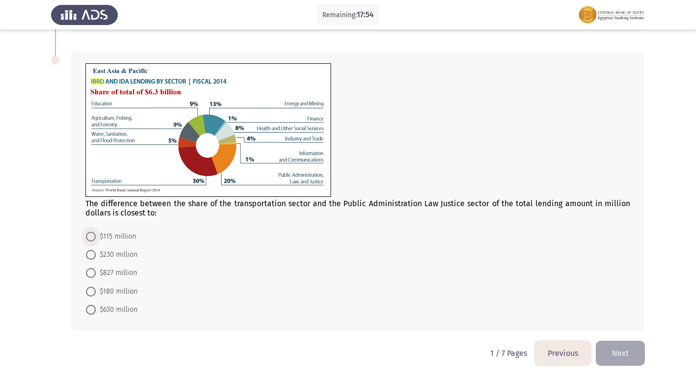
click at [109, 238] on span "$115 million" at bounding box center [116, 237] width 40 height 12
click at [96, 238] on input "$115 million" at bounding box center [91, 237] width 10 height 10
radio input "true"
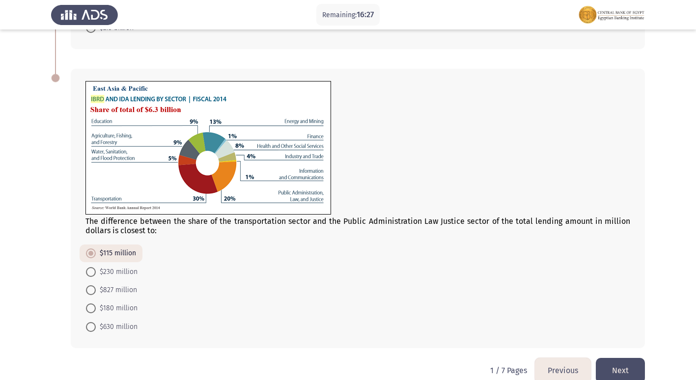
scroll to position [320, 0]
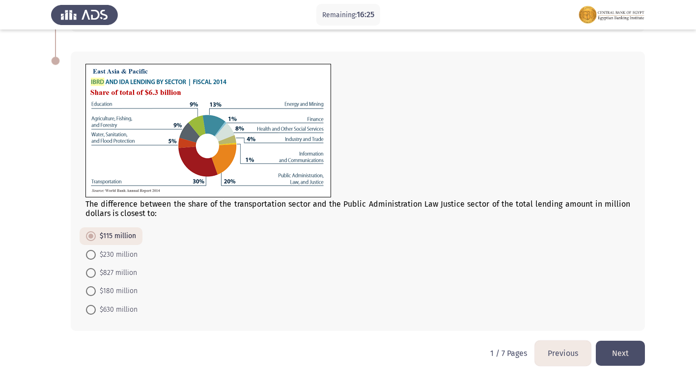
click at [627, 353] on button "Next" at bounding box center [620, 353] width 49 height 25
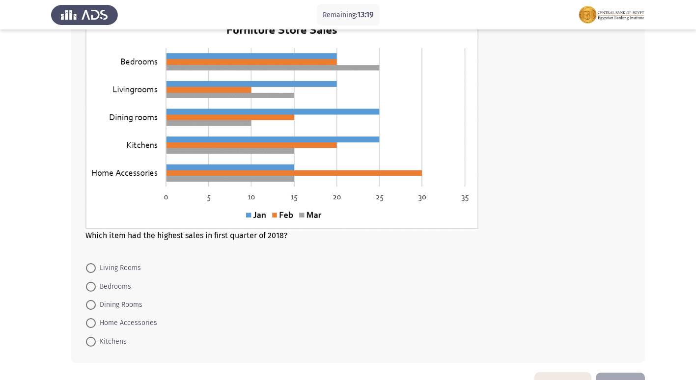
scroll to position [341, 0]
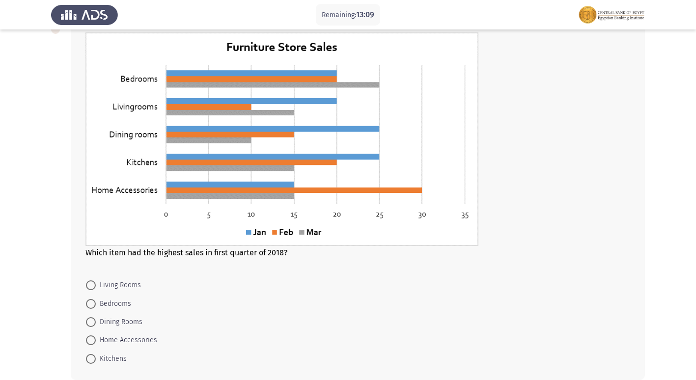
click at [90, 347] on mat-radio-button "Home Accessories" at bounding box center [122, 340] width 84 height 18
click at [98, 342] on span "Home Accessories" at bounding box center [126, 341] width 61 height 12
click at [96, 342] on input "Home Accessories" at bounding box center [91, 341] width 10 height 10
radio input "true"
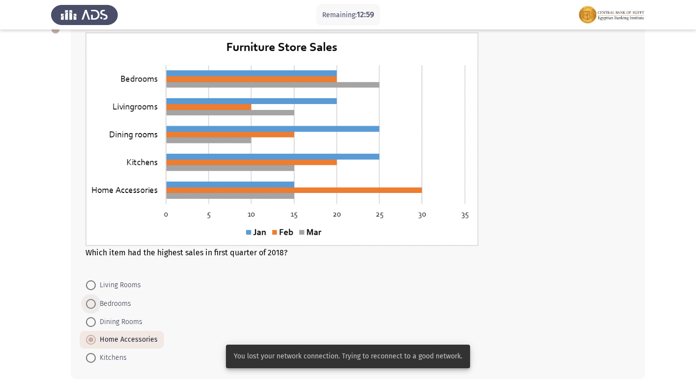
click at [91, 305] on span at bounding box center [91, 304] width 10 height 10
click at [91, 305] on input "Bedrooms" at bounding box center [91, 304] width 10 height 10
radio input "true"
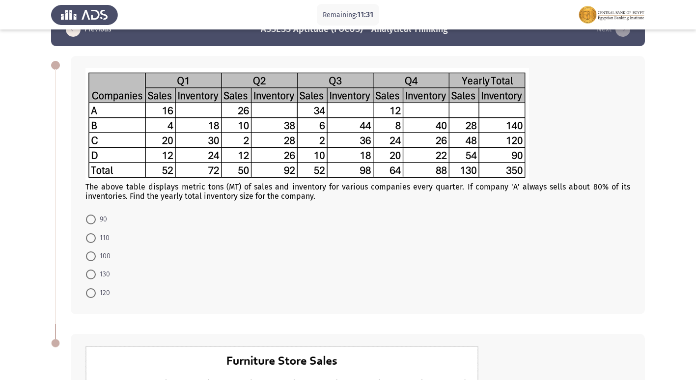
scroll to position [0, 0]
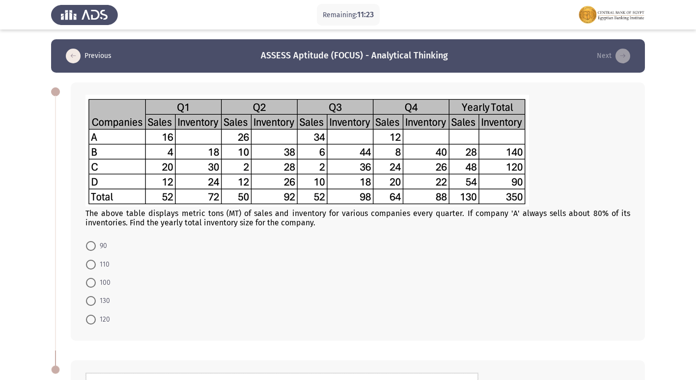
drag, startPoint x: 252, startPoint y: 213, endPoint x: 304, endPoint y: 214, distance: 52.1
click at [304, 214] on div "The above table displays metric tons (MT) of sales and inventory for various co…" at bounding box center [357, 218] width 545 height 19
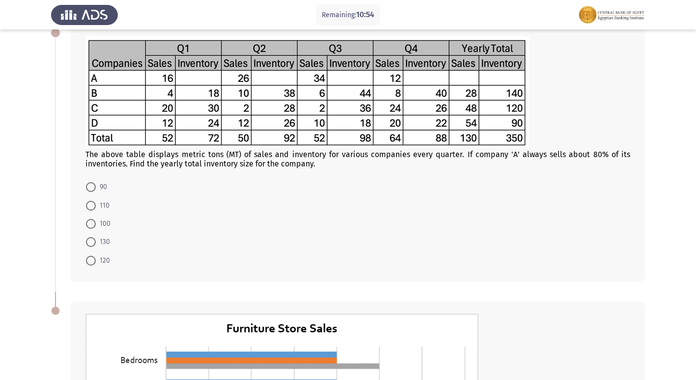
scroll to position [45, 0]
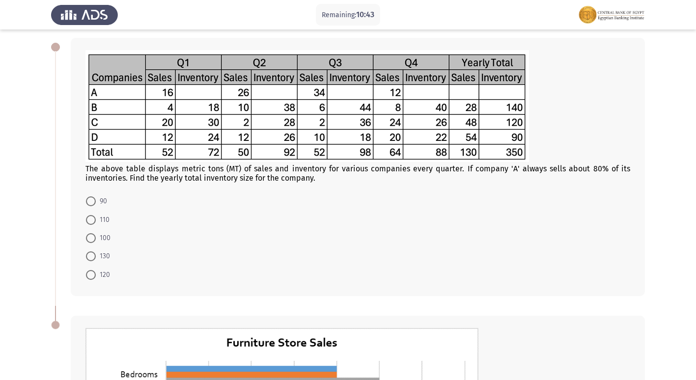
click at [95, 205] on span at bounding box center [91, 202] width 10 height 10
click at [95, 205] on input "90" at bounding box center [91, 202] width 10 height 10
radio input "true"
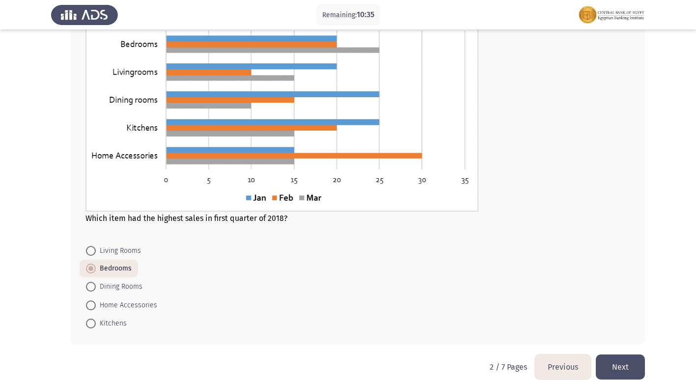
scroll to position [388, 0]
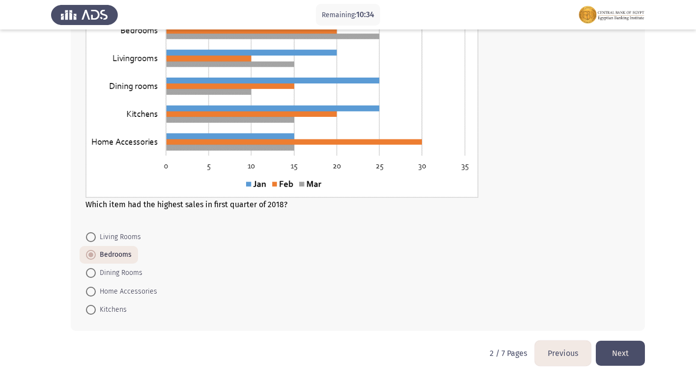
click at [637, 361] on button "Next" at bounding box center [620, 353] width 49 height 25
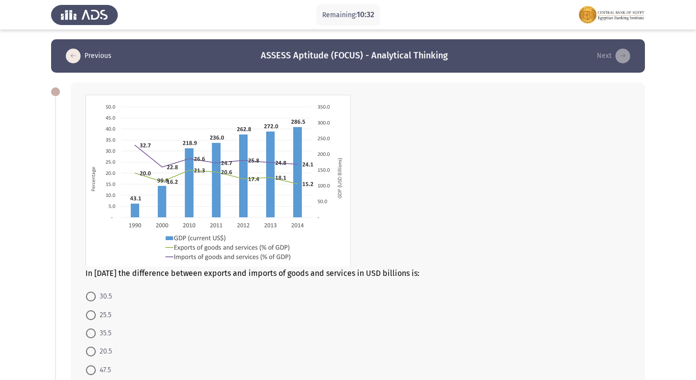
scroll to position [49, 0]
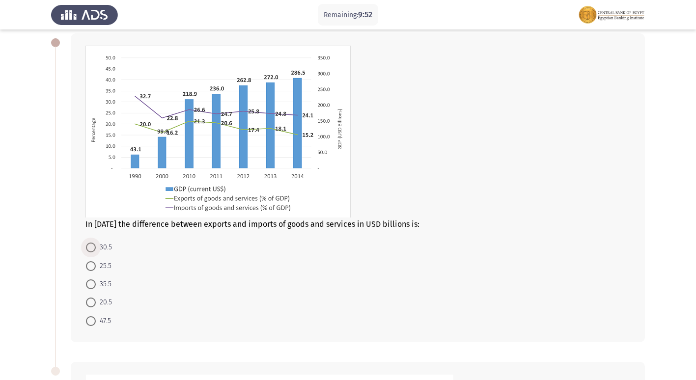
click at [93, 246] on span at bounding box center [91, 248] width 10 height 10
click at [93, 246] on input "30.5" at bounding box center [91, 248] width 10 height 10
radio input "true"
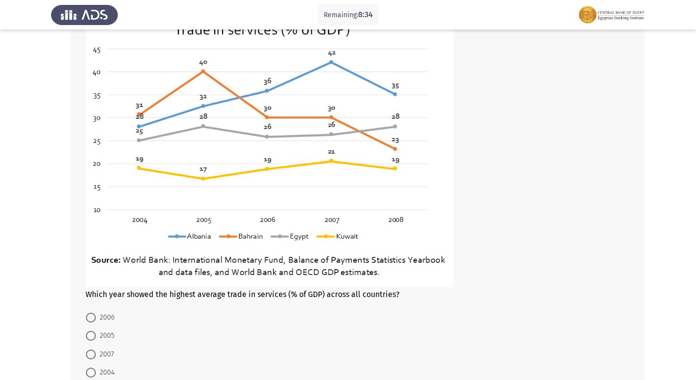
scroll to position [398, 0]
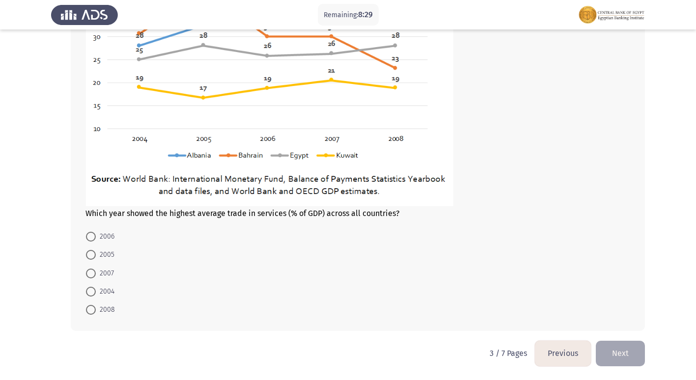
click at [99, 270] on span "2007" at bounding box center [105, 274] width 18 height 12
click at [96, 270] on input "2007" at bounding box center [91, 274] width 10 height 10
radio input "true"
drag, startPoint x: 621, startPoint y: 362, endPoint x: 625, endPoint y: 358, distance: 5.6
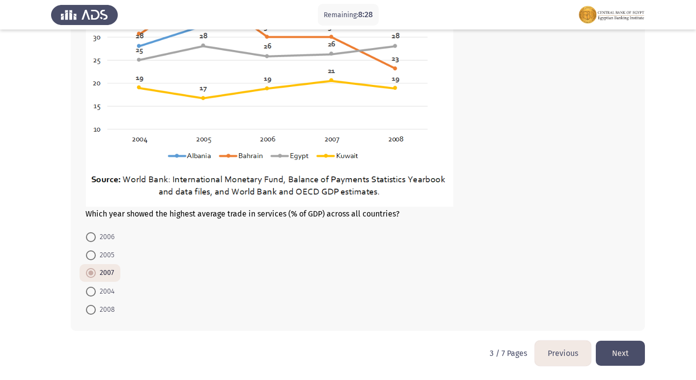
click at [623, 360] on button "Next" at bounding box center [620, 353] width 49 height 25
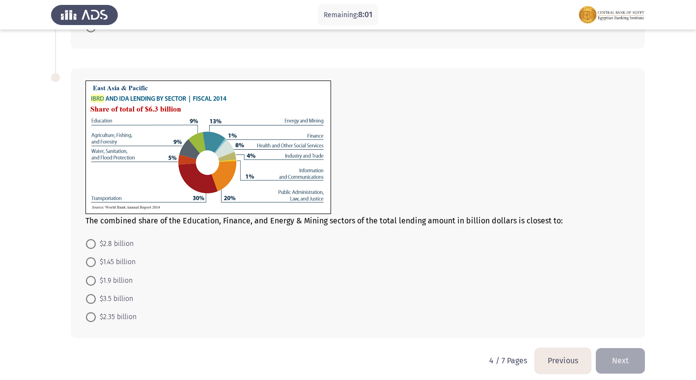
scroll to position [367, 0]
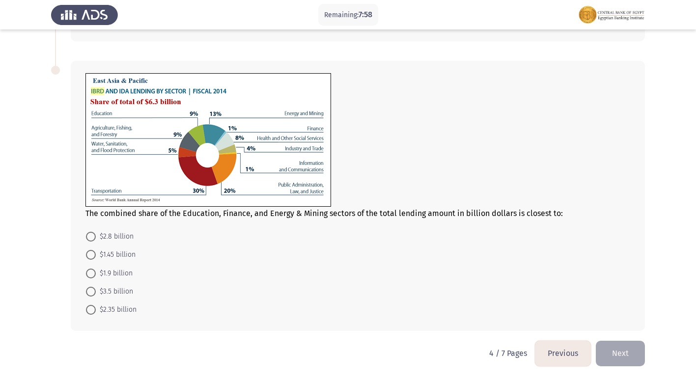
click at [100, 112] on img at bounding box center [208, 140] width 246 height 134
click at [105, 240] on span "$2.8 billion" at bounding box center [115, 237] width 38 height 12
click at [96, 240] on input "$2.8 billion" at bounding box center [91, 237] width 10 height 10
radio input "true"
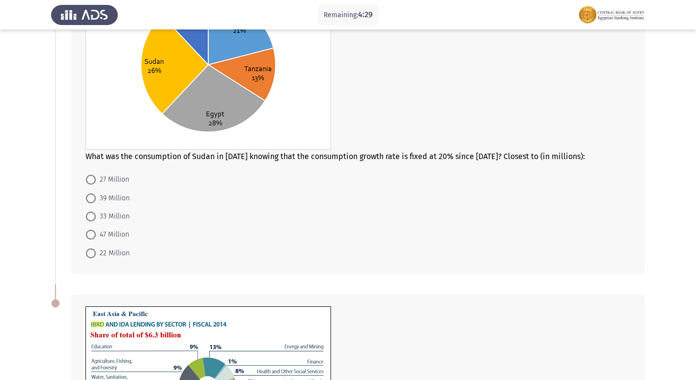
scroll to position [120, 0]
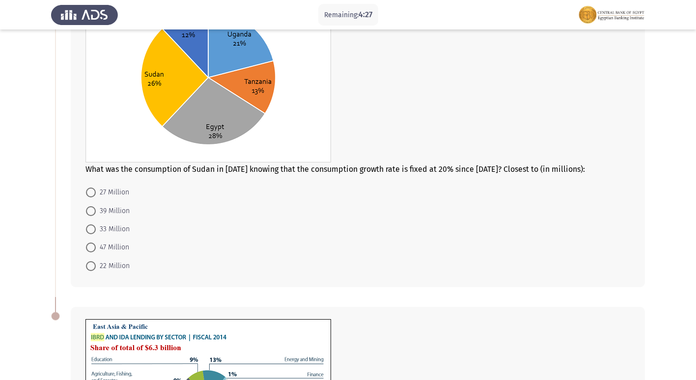
click at [88, 228] on span at bounding box center [91, 230] width 10 height 10
click at [88, 228] on input "33 Million" at bounding box center [91, 230] width 10 height 10
radio input "true"
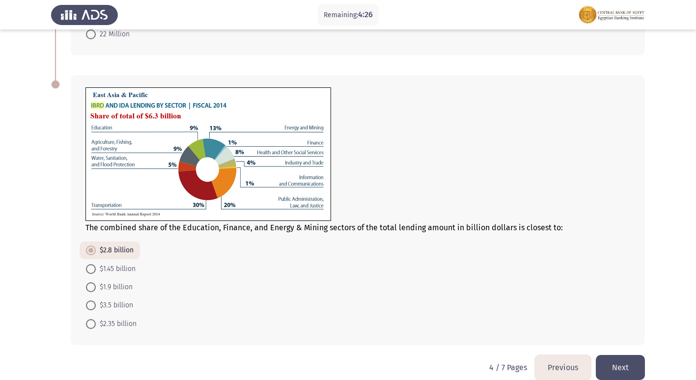
scroll to position [366, 0]
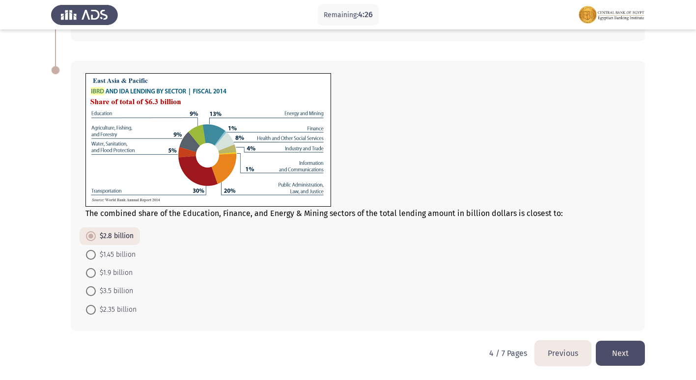
click at [617, 357] on button "Next" at bounding box center [620, 353] width 49 height 25
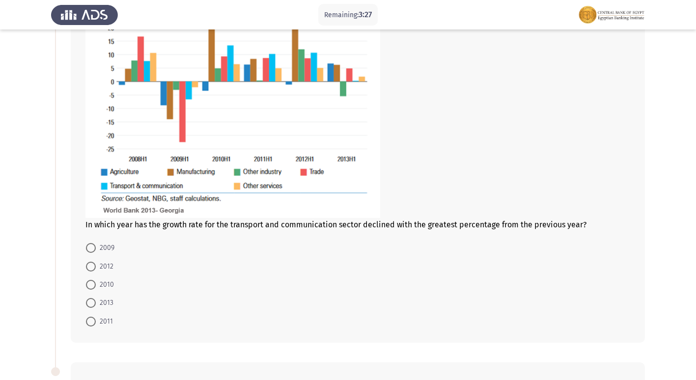
scroll to position [147, 0]
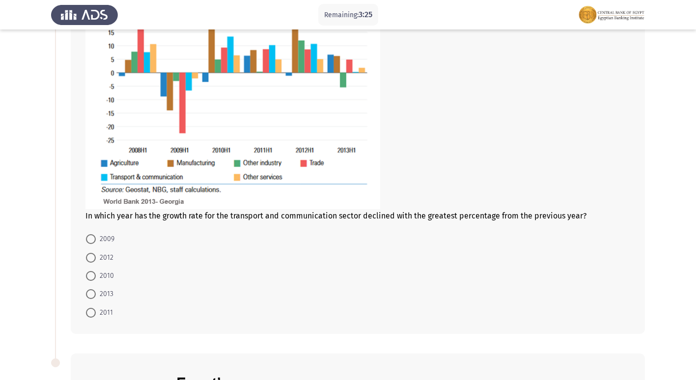
click at [90, 238] on span at bounding box center [91, 239] width 10 height 10
click at [90, 238] on input "2009" at bounding box center [91, 239] width 10 height 10
radio input "true"
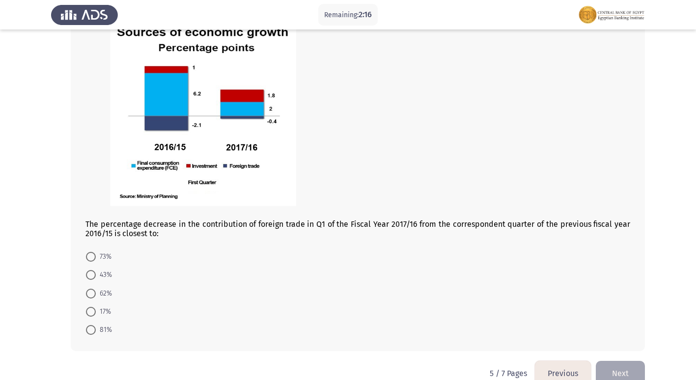
scroll to position [534, 0]
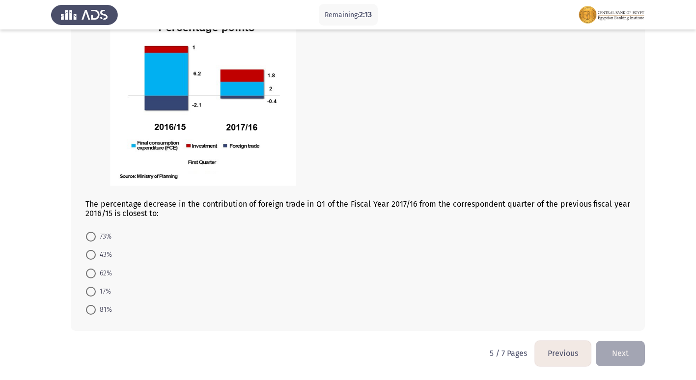
drag, startPoint x: 162, startPoint y: 199, endPoint x: 223, endPoint y: 206, distance: 61.8
click at [223, 206] on span "The percentage decrease in the contribution of foreign trade in Q1 of the Fisca…" at bounding box center [357, 208] width 545 height 19
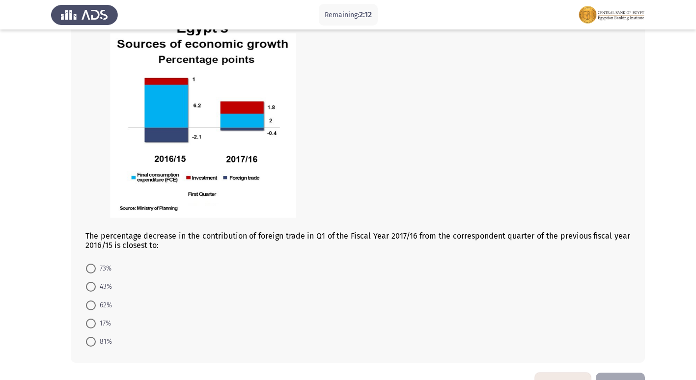
scroll to position [485, 0]
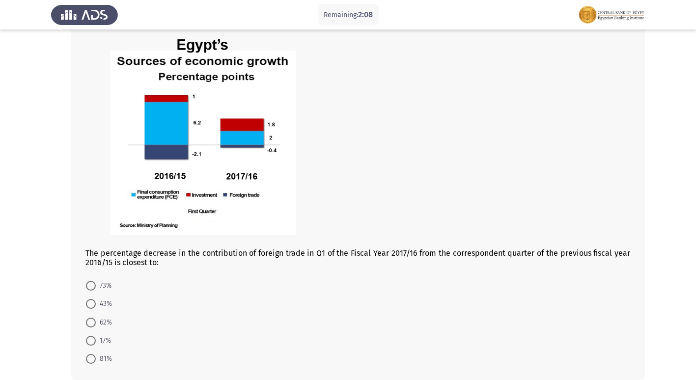
click at [177, 152] on img at bounding box center [208, 137] width 246 height 219
click at [231, 151] on img at bounding box center [208, 137] width 246 height 219
click at [90, 287] on span at bounding box center [91, 286] width 10 height 10
click at [90, 287] on input "73%" at bounding box center [91, 286] width 10 height 10
radio input "true"
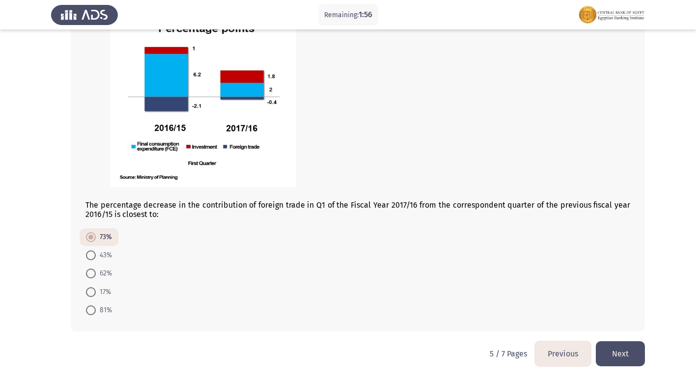
scroll to position [534, 0]
click at [631, 351] on button "Next" at bounding box center [620, 353] width 49 height 25
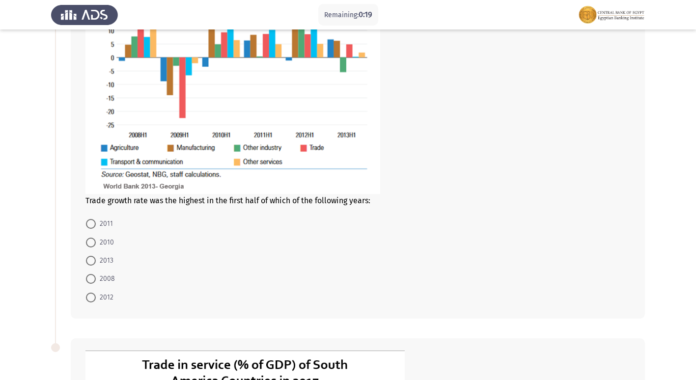
scroll to position [173, 0]
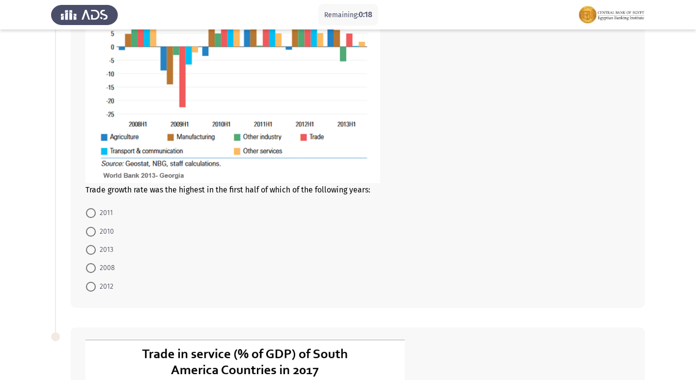
click at [103, 285] on span "2012" at bounding box center [105, 287] width 18 height 12
click at [96, 285] on input "2012" at bounding box center [91, 287] width 10 height 10
radio input "true"
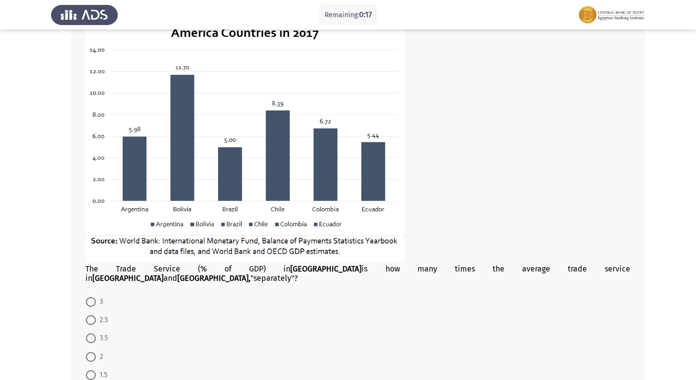
scroll to position [517, 0]
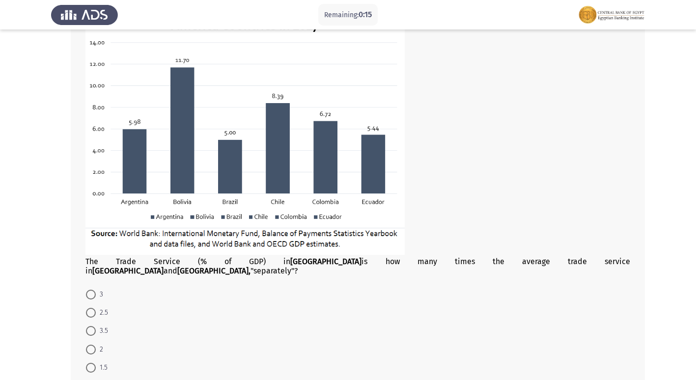
click at [94, 310] on mat-radio-button "2.5" at bounding box center [97, 313] width 35 height 18
click at [91, 308] on span at bounding box center [91, 313] width 10 height 10
click at [91, 308] on input "2.5" at bounding box center [91, 313] width 10 height 10
radio input "true"
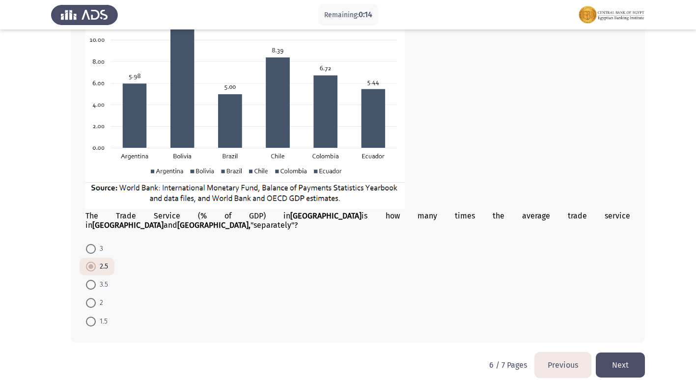
scroll to position [566, 0]
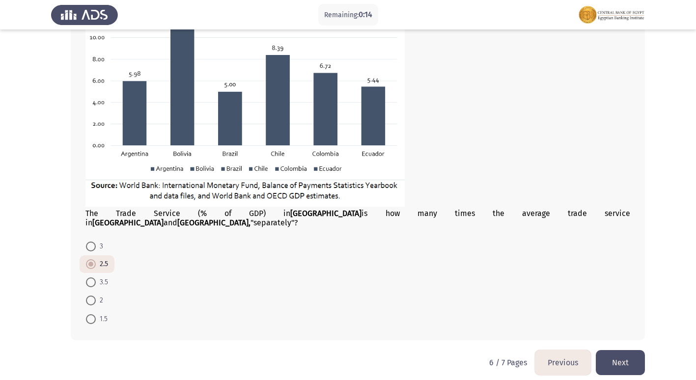
click at [627, 352] on button "Next" at bounding box center [620, 362] width 49 height 25
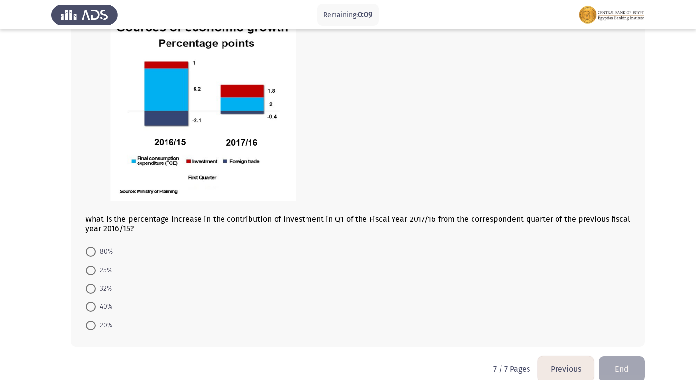
scroll to position [500, 0]
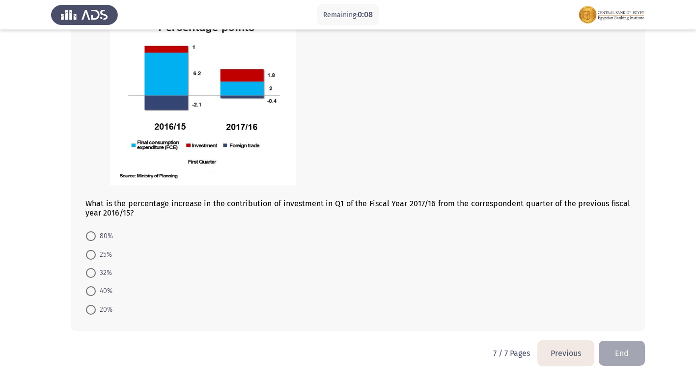
click at [89, 253] on span at bounding box center [91, 255] width 10 height 10
click at [89, 253] on input "25%" at bounding box center [91, 255] width 10 height 10
radio input "true"
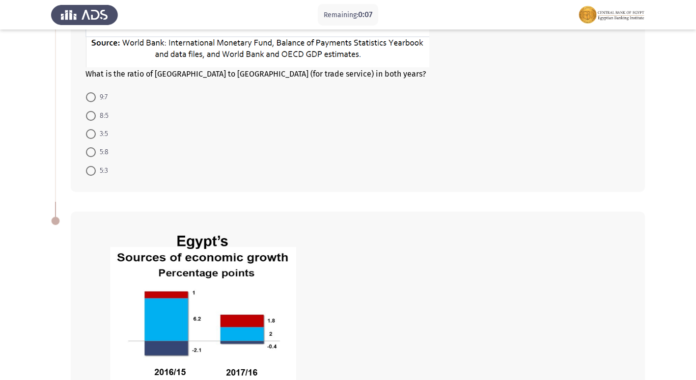
scroll to position [253, 0]
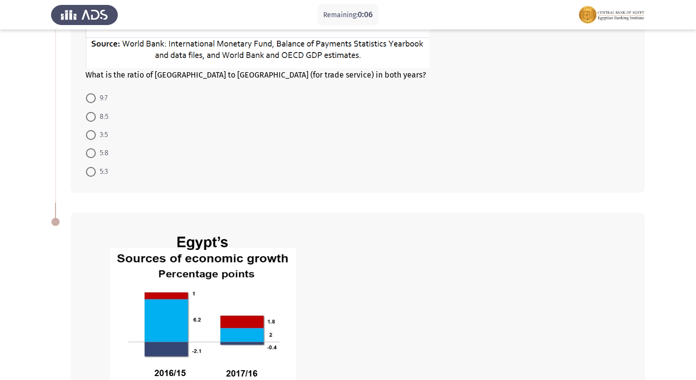
click at [90, 124] on mat-radio-button "8:5" at bounding box center [97, 116] width 35 height 18
click at [90, 110] on mat-radio-button "8:5" at bounding box center [97, 116] width 35 height 18
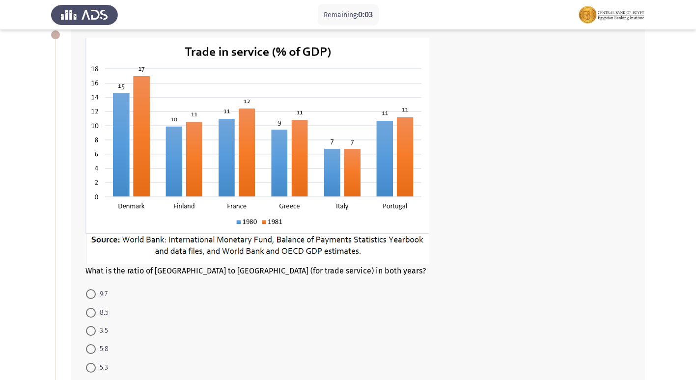
scroll to position [57, 0]
click at [89, 312] on span at bounding box center [91, 314] width 10 height 10
click at [89, 312] on input "8:5" at bounding box center [91, 314] width 10 height 10
radio input "true"
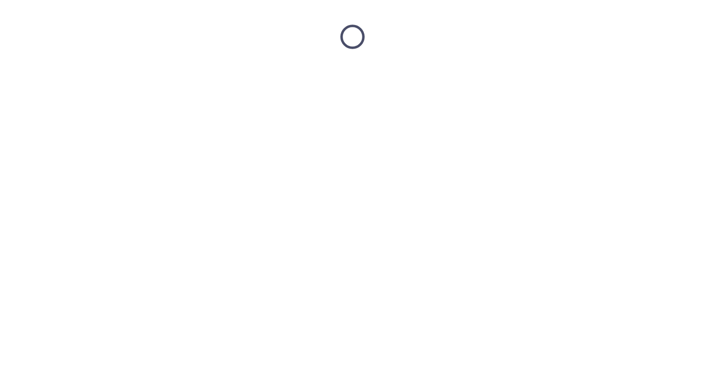
scroll to position [0, 0]
